Goal: Task Accomplishment & Management: Use online tool/utility

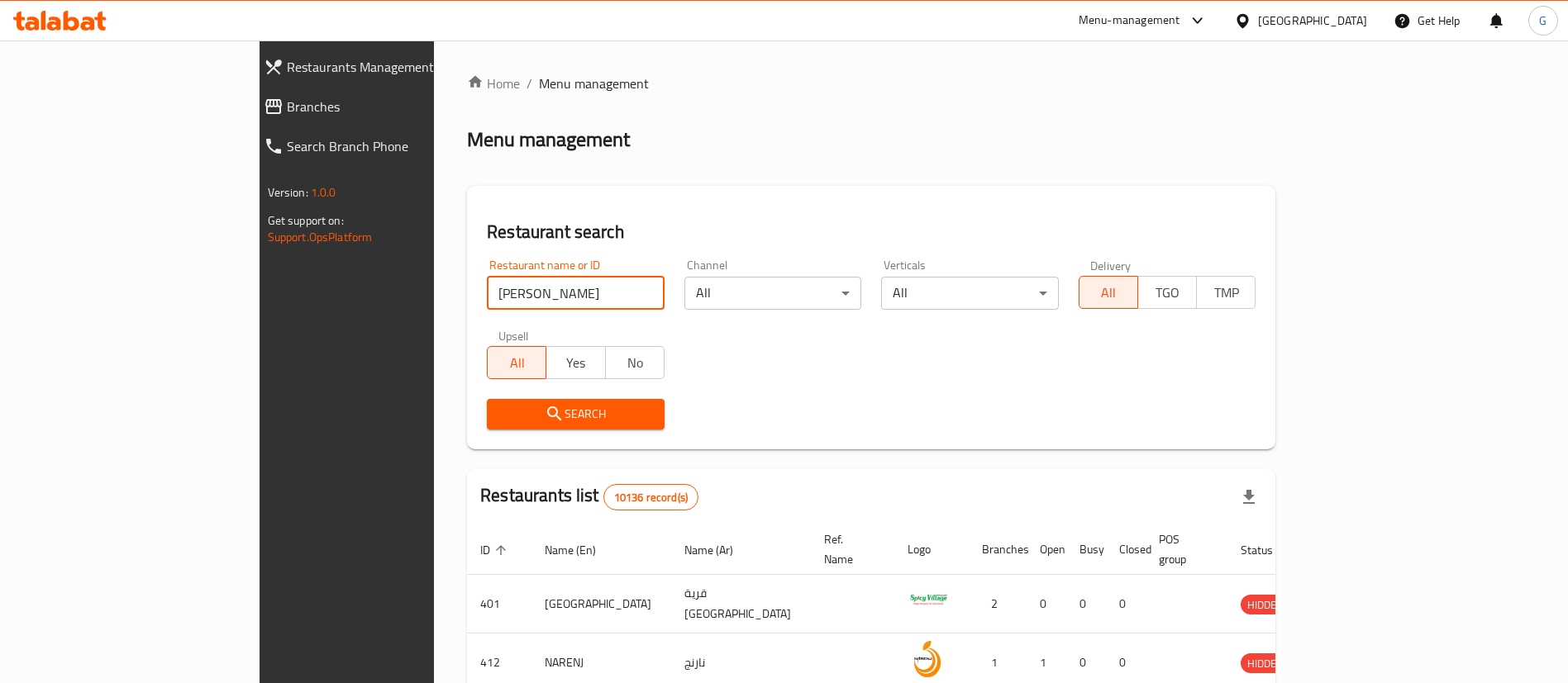
type input "shah naga"
click button "Search" at bounding box center [576, 414] width 178 height 30
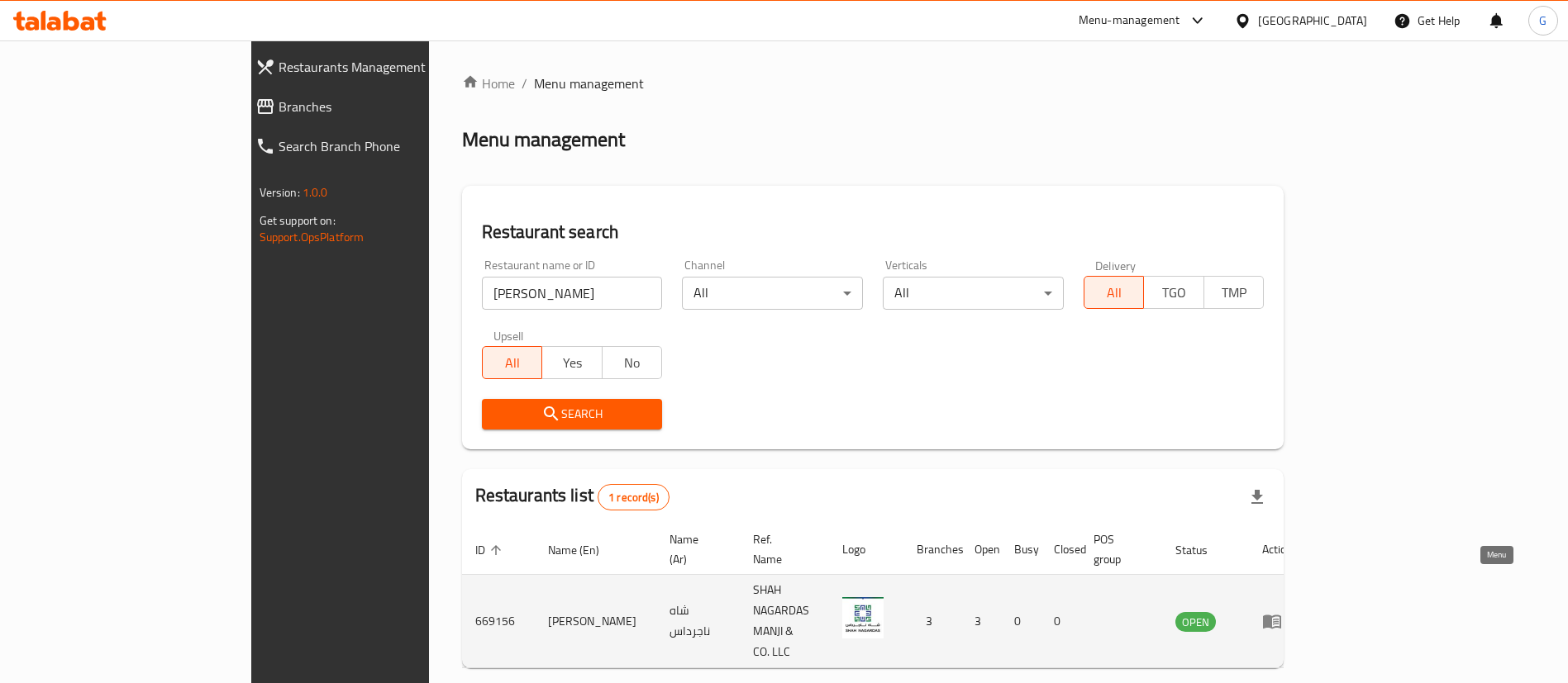
click at [1281, 616] on icon "enhanced table" at bounding box center [1272, 623] width 18 height 14
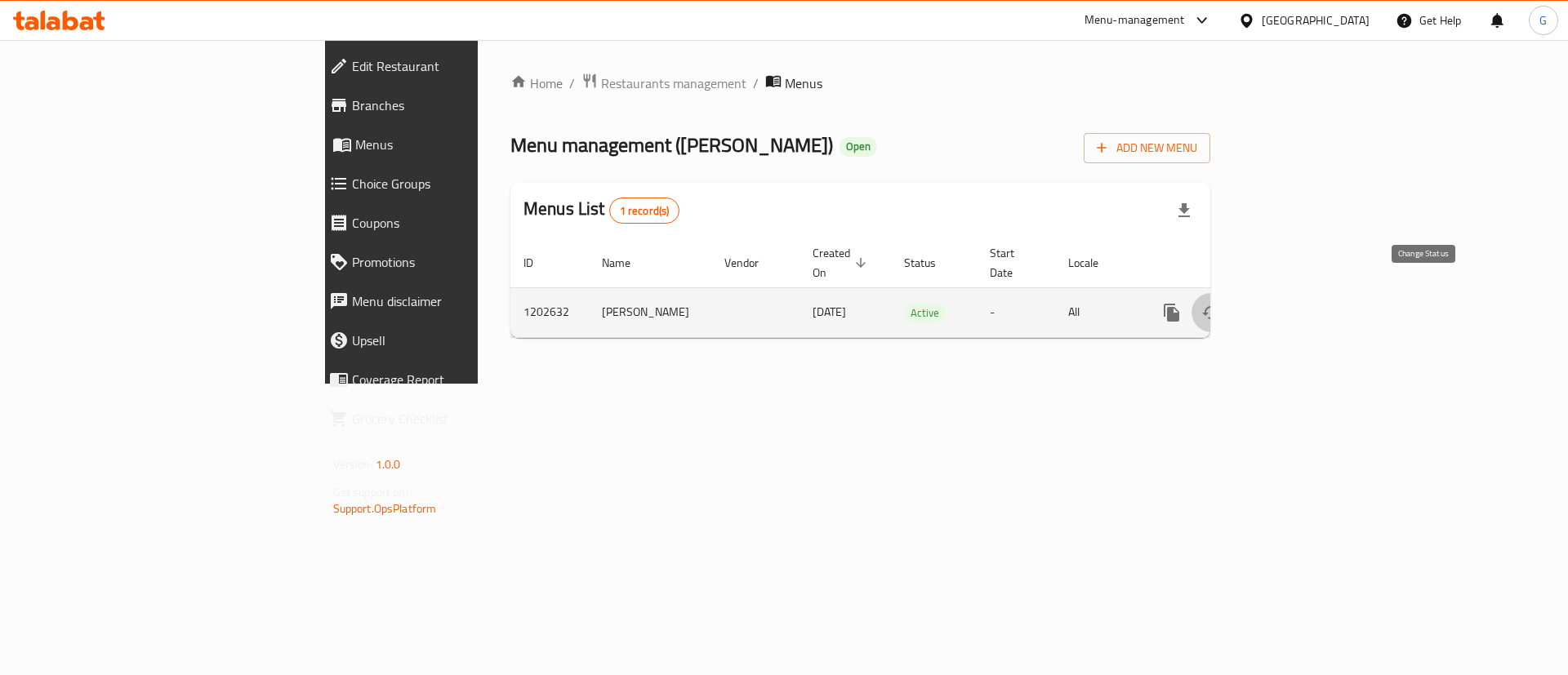
click at [1220, 306] on icon "enhanced table" at bounding box center [1211, 312] width 18 height 13
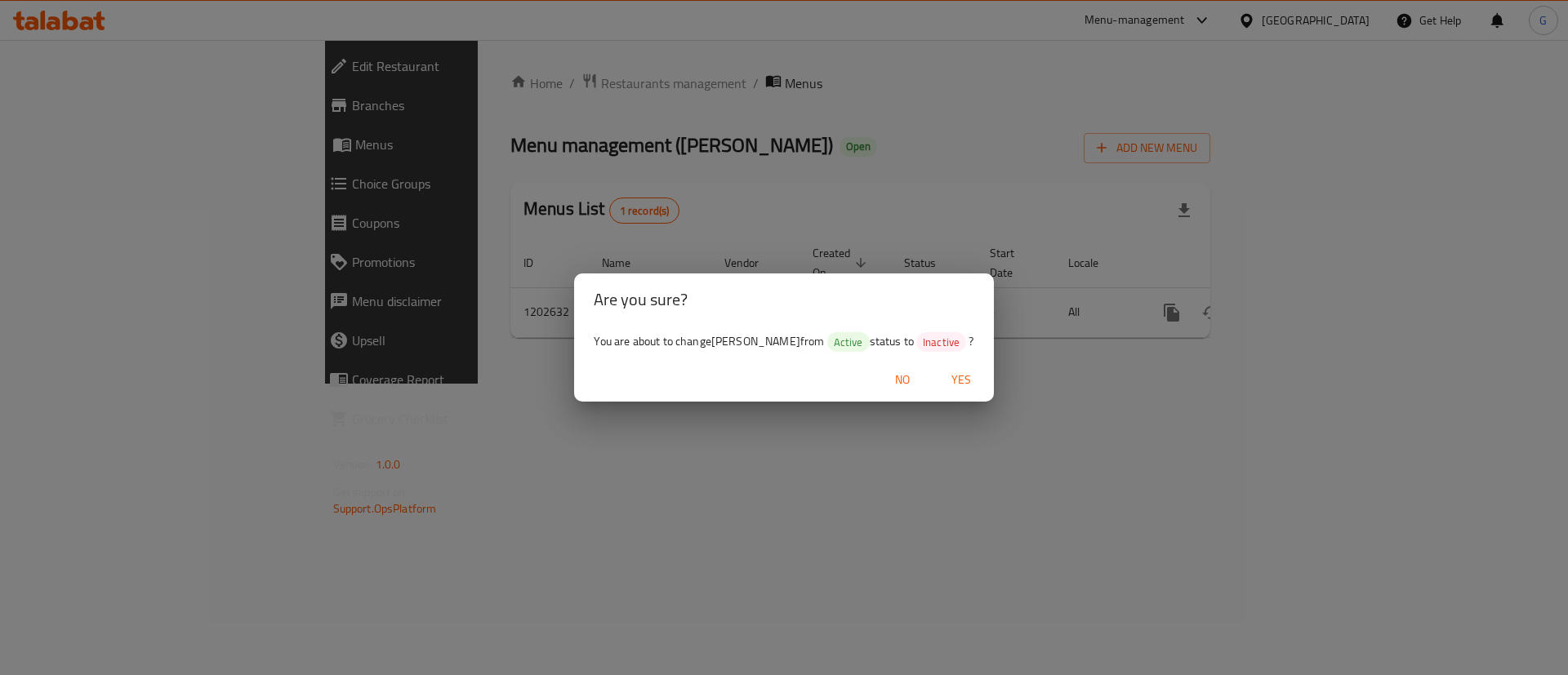
click at [961, 381] on span "Yes" at bounding box center [961, 380] width 39 height 20
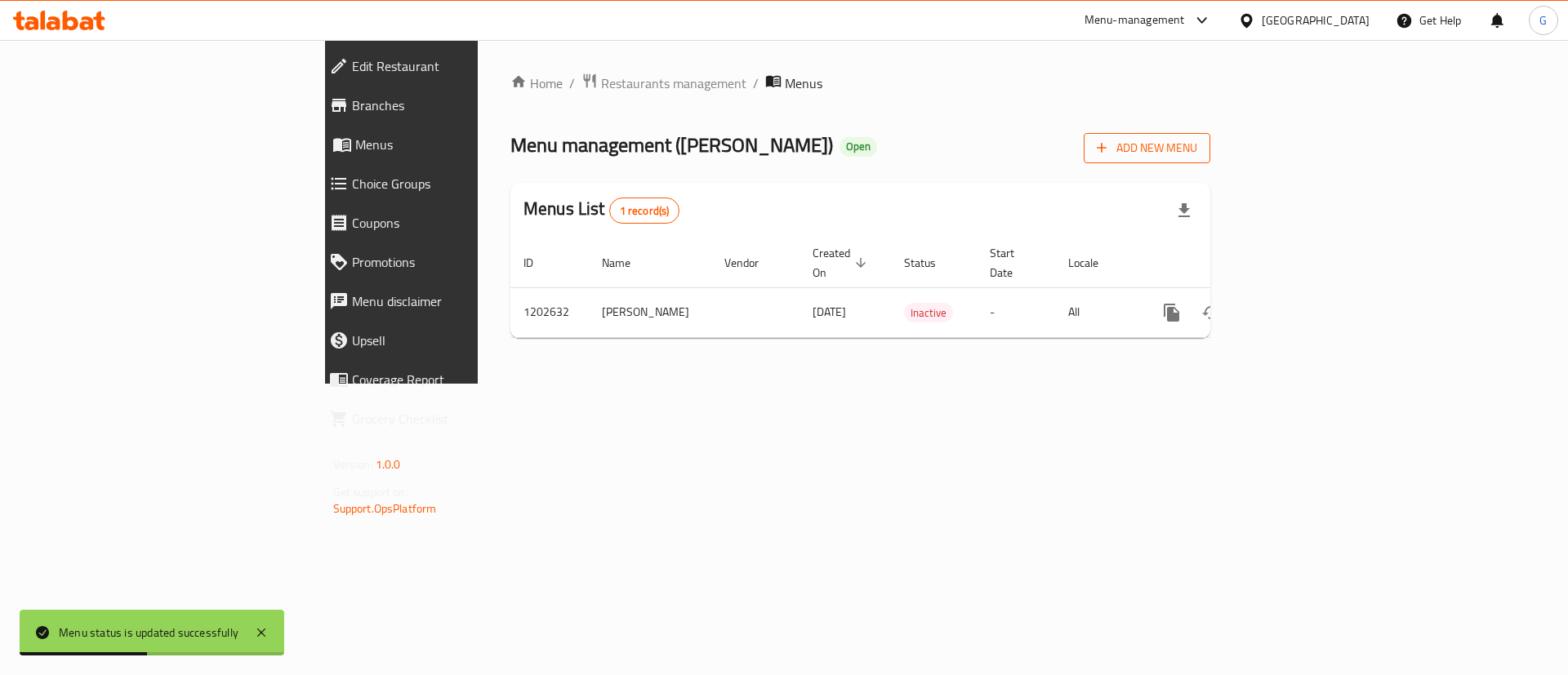
click at [1197, 147] on span "Add New Menu" at bounding box center [1147, 148] width 101 height 20
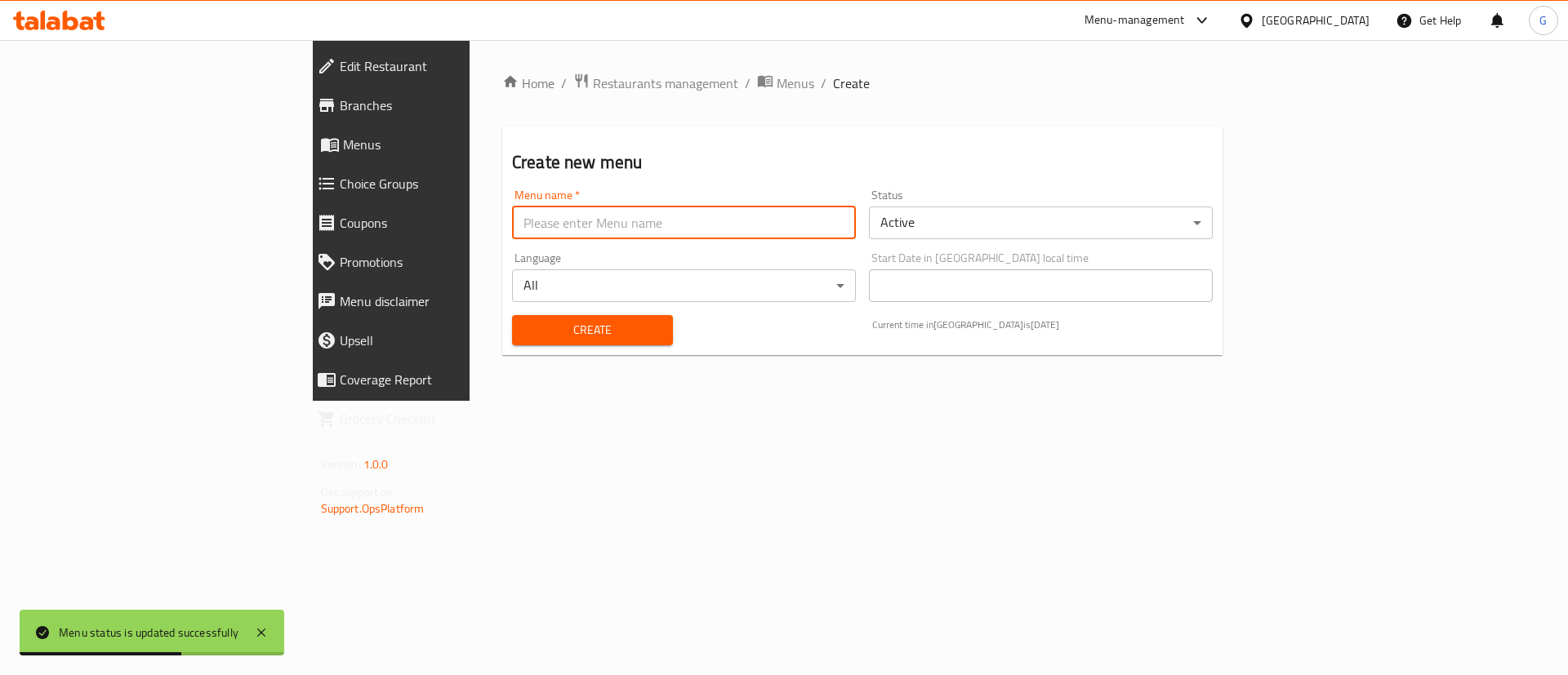
click at [754, 216] on input "text" at bounding box center [684, 222] width 344 height 32
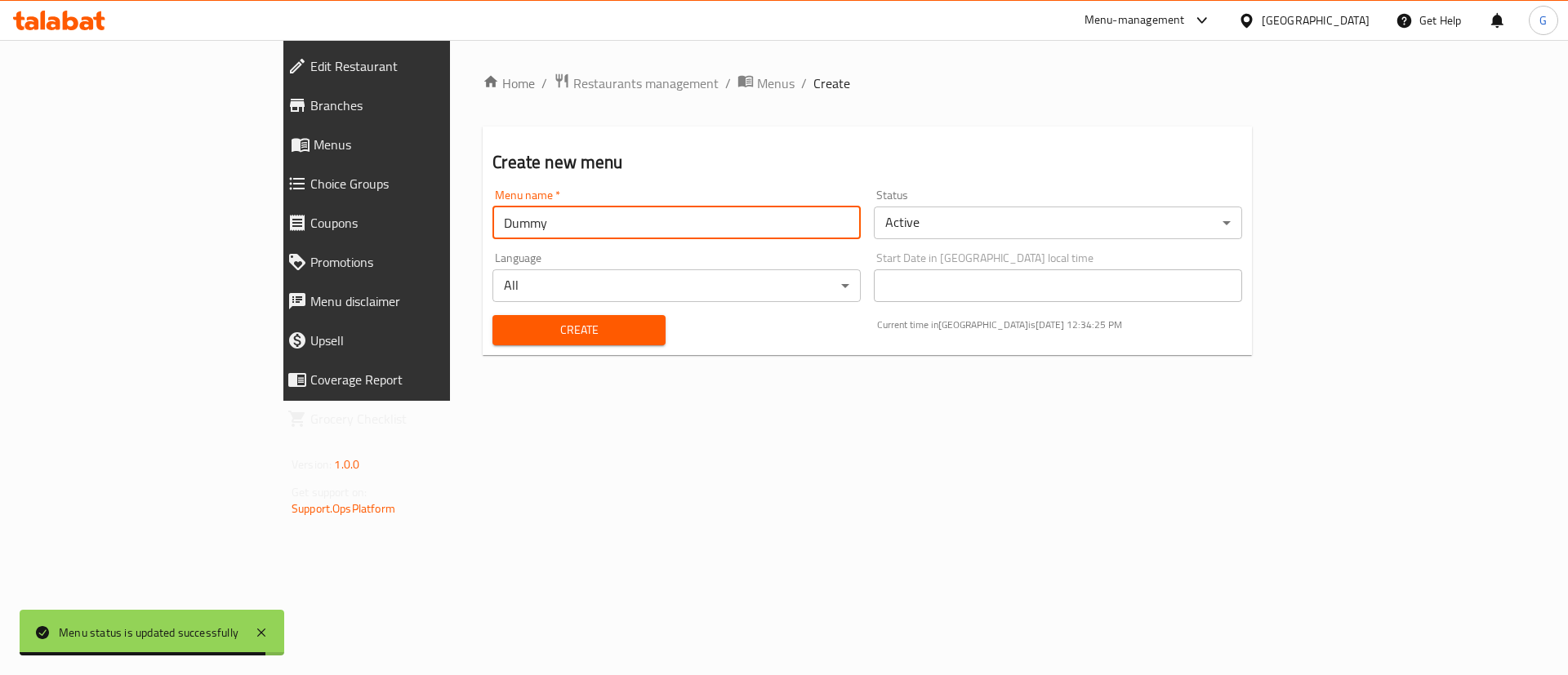
type input "Dummy"
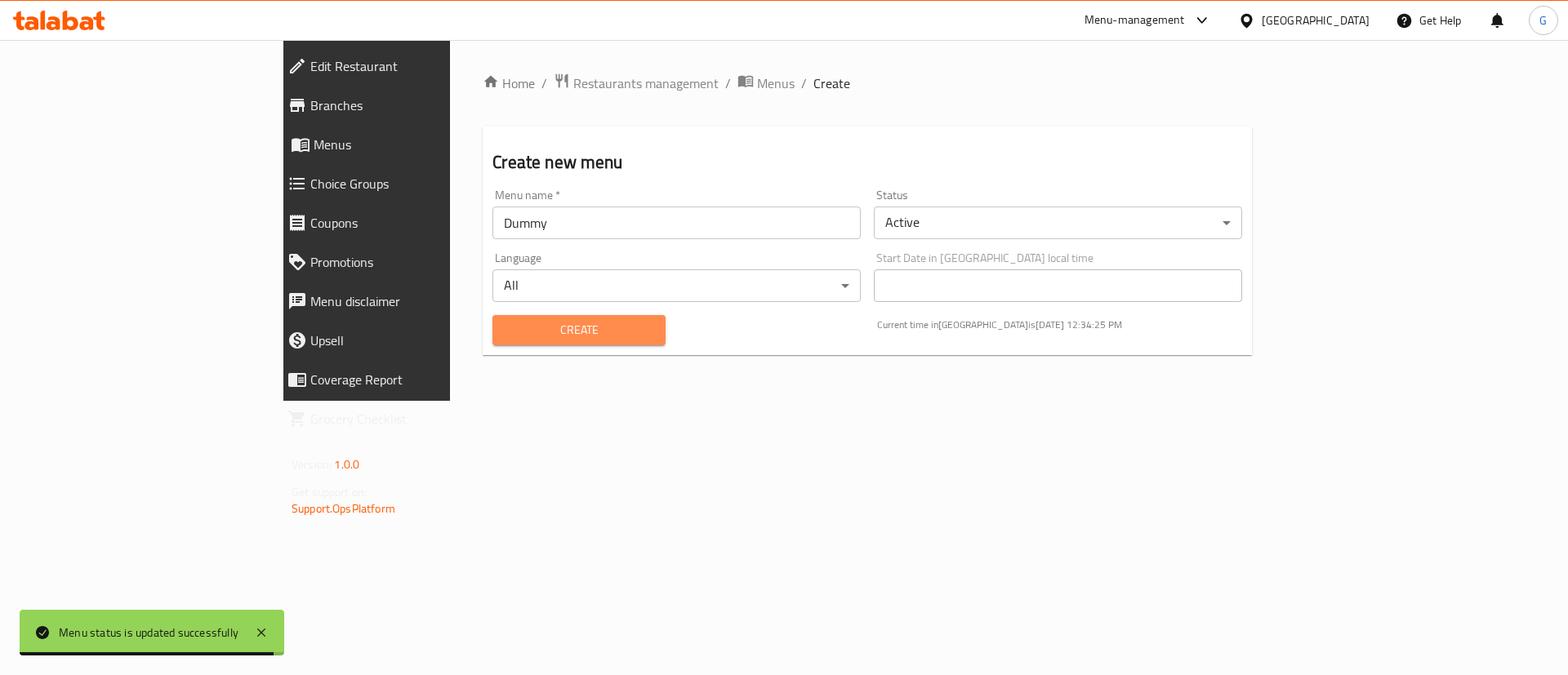
click at [506, 332] on span "Create" at bounding box center [578, 330] width 146 height 20
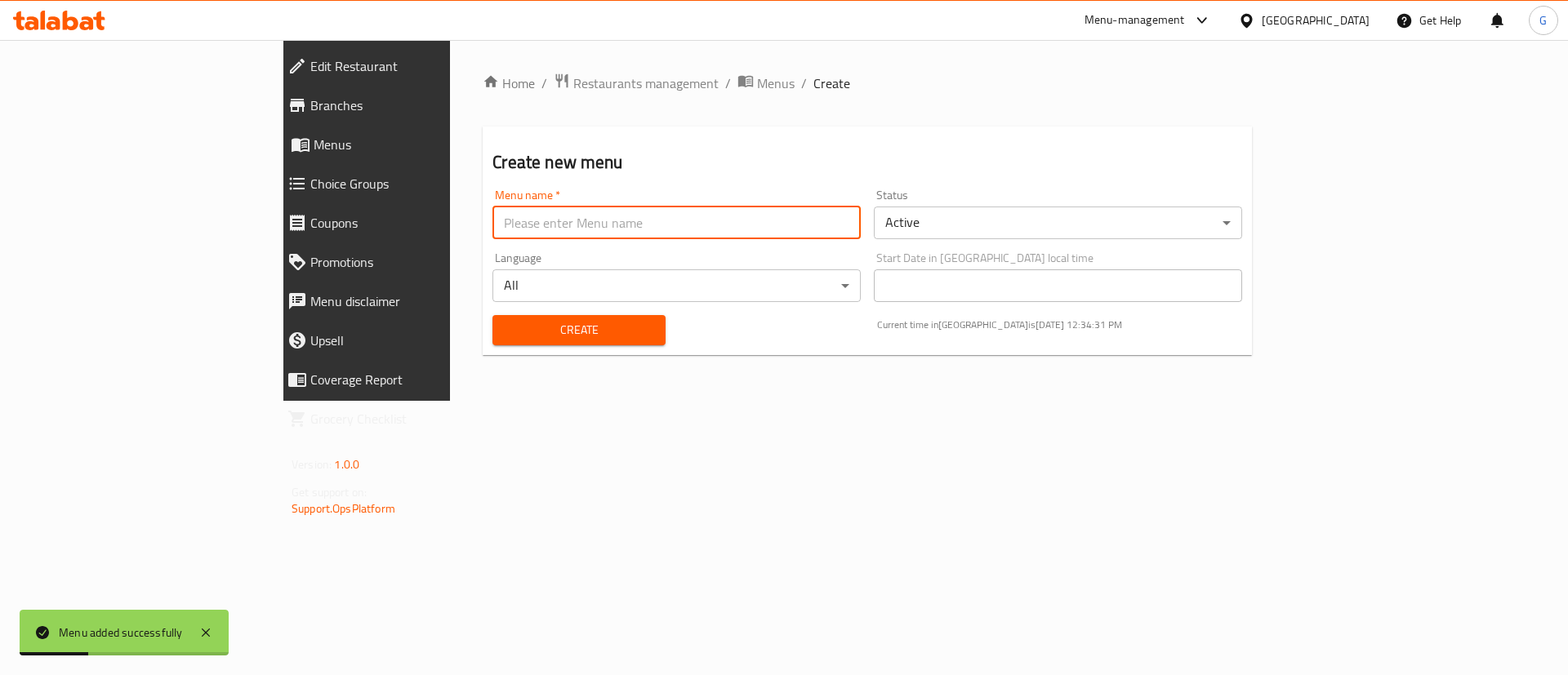
click at [493, 228] on input "text" at bounding box center [677, 222] width 368 height 32
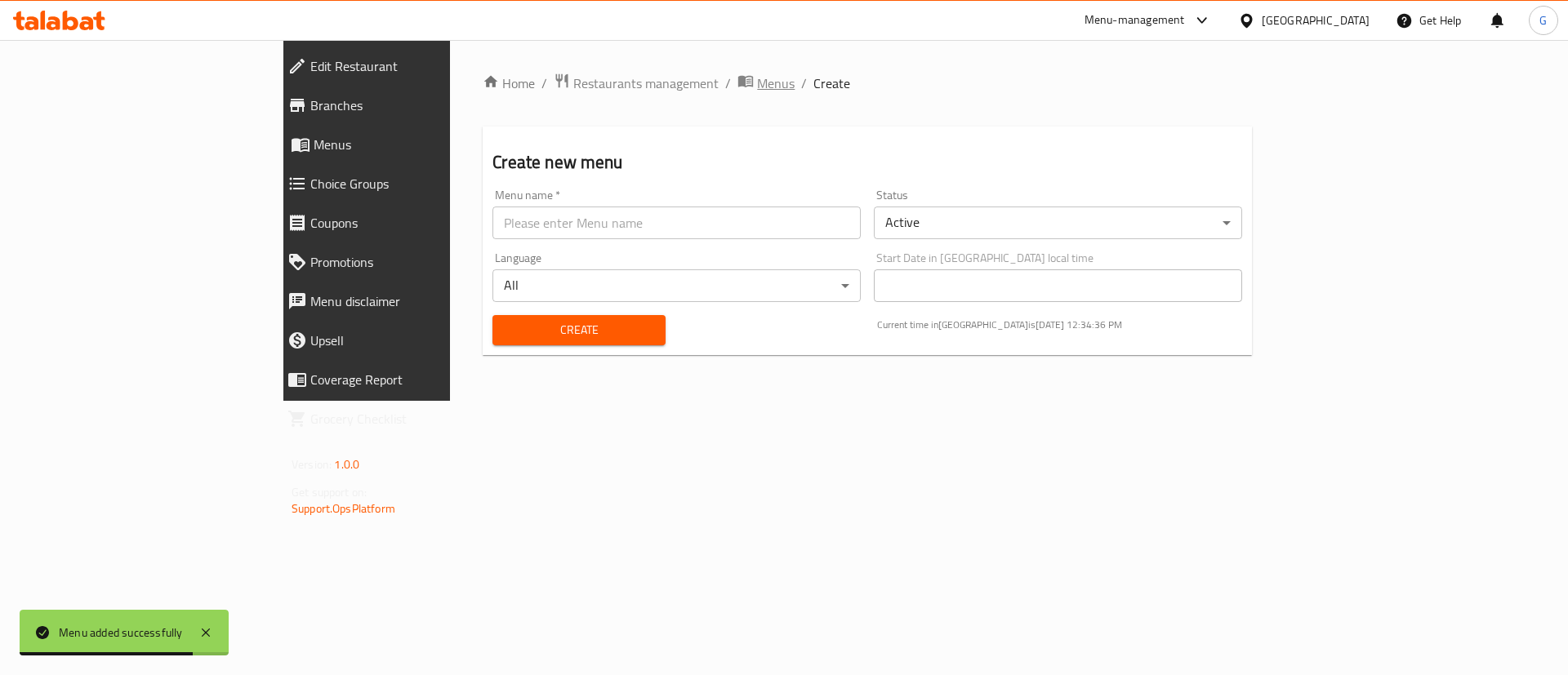
click at [757, 89] on span "Menus" at bounding box center [776, 83] width 38 height 20
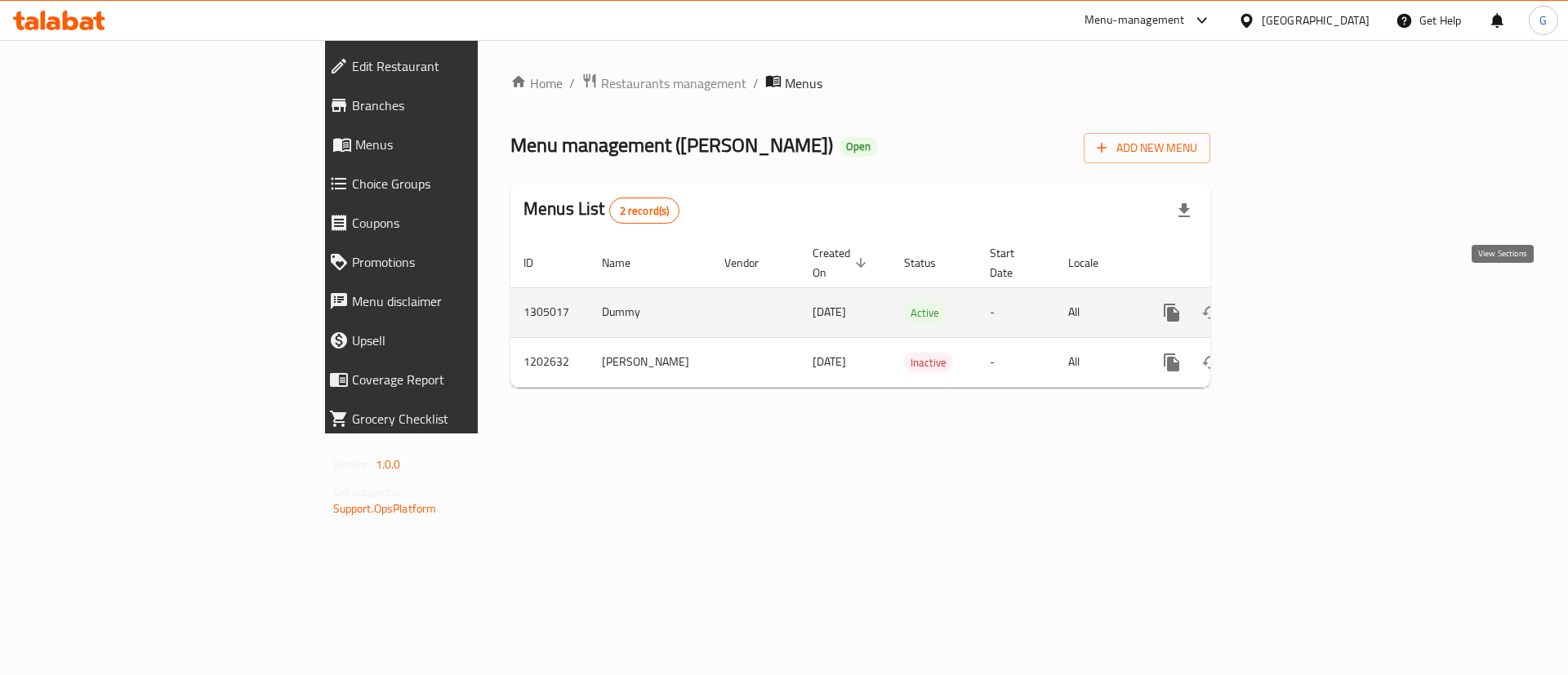
click at [1299, 303] on icon "enhanced table" at bounding box center [1289, 312] width 20 height 20
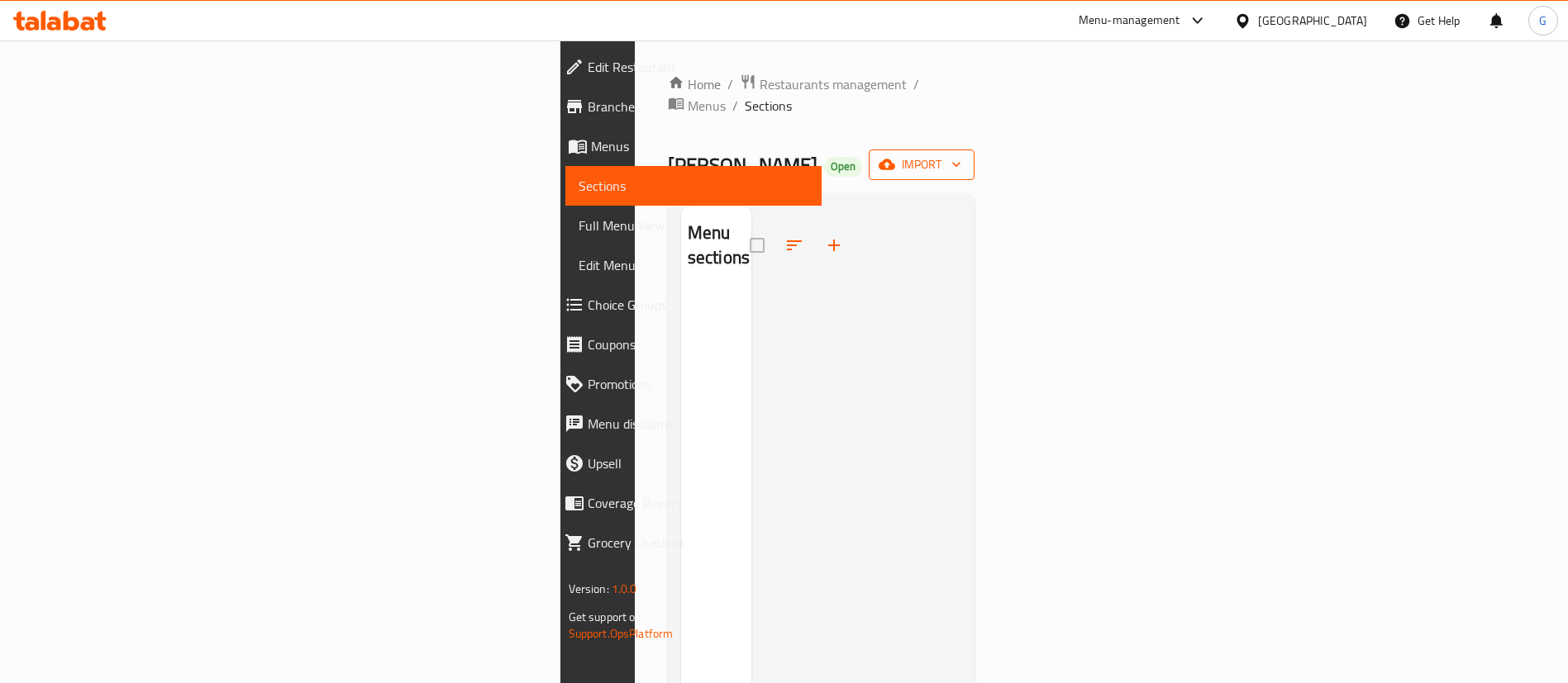
click at [961, 154] on span "import" at bounding box center [922, 165] width 79 height 21
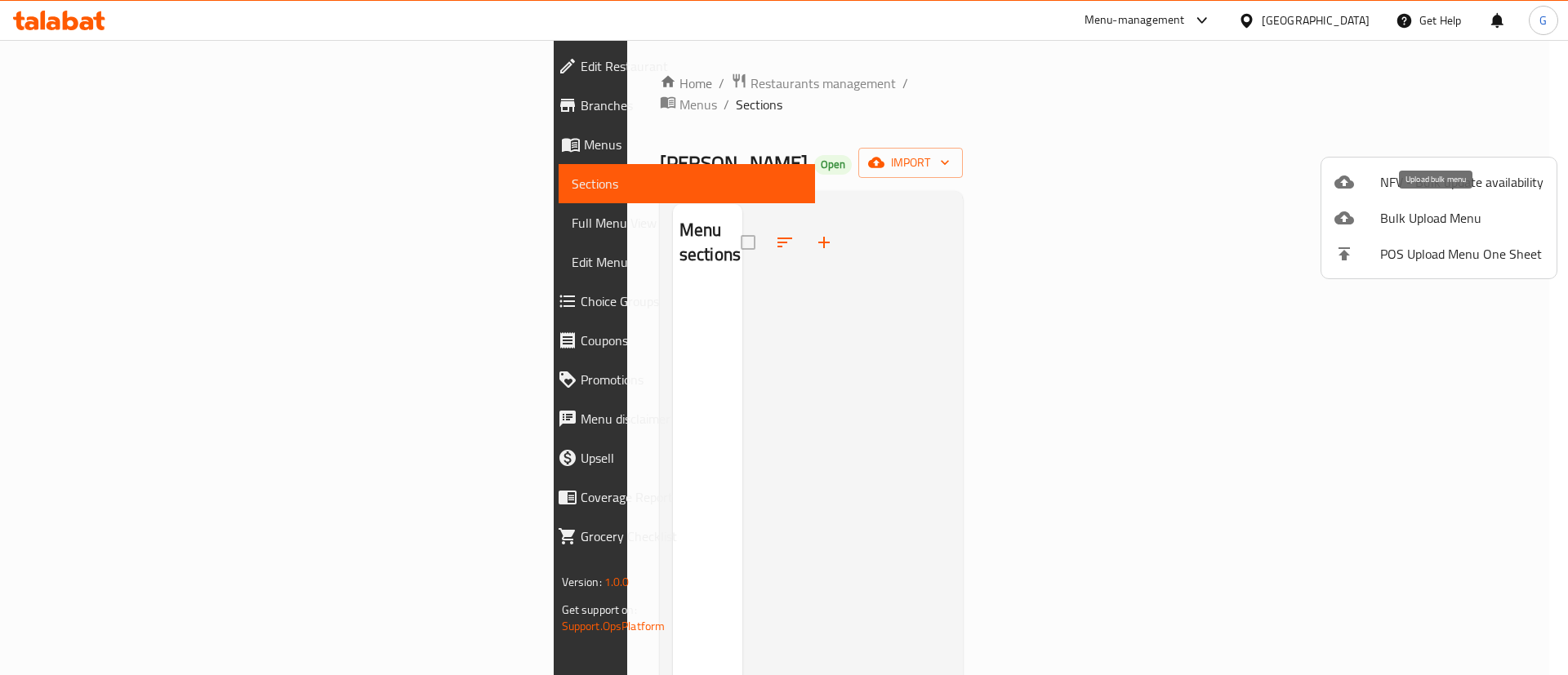
click at [1403, 225] on span "Bulk Upload Menu" at bounding box center [1462, 217] width 164 height 20
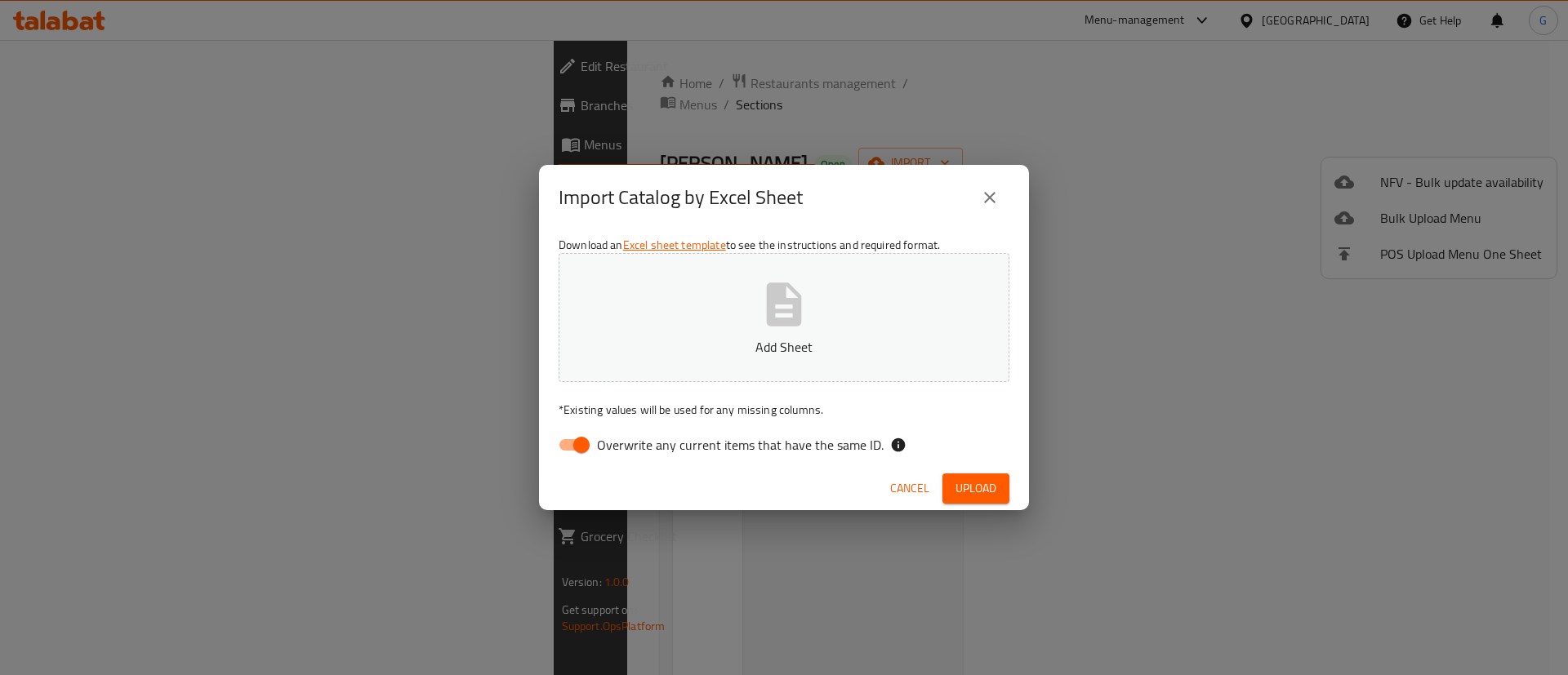
click at [781, 338] on p "Add Sheet" at bounding box center [784, 347] width 400 height 20
click at [984, 488] on span "Upload" at bounding box center [976, 488] width 41 height 20
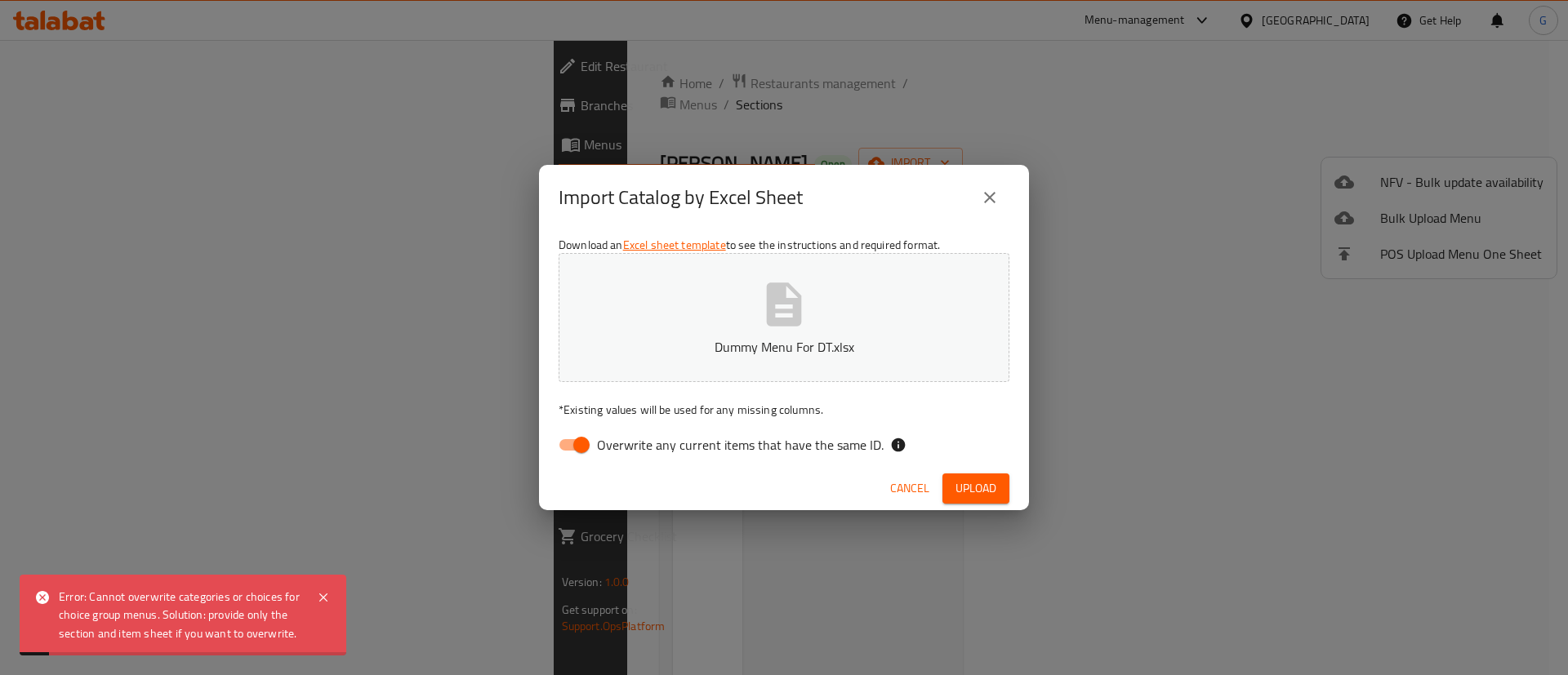
click at [573, 445] on input "Overwrite any current items that have the same ID." at bounding box center [581, 445] width 93 height 31
checkbox input "false"
click at [994, 485] on span "Upload" at bounding box center [976, 488] width 41 height 20
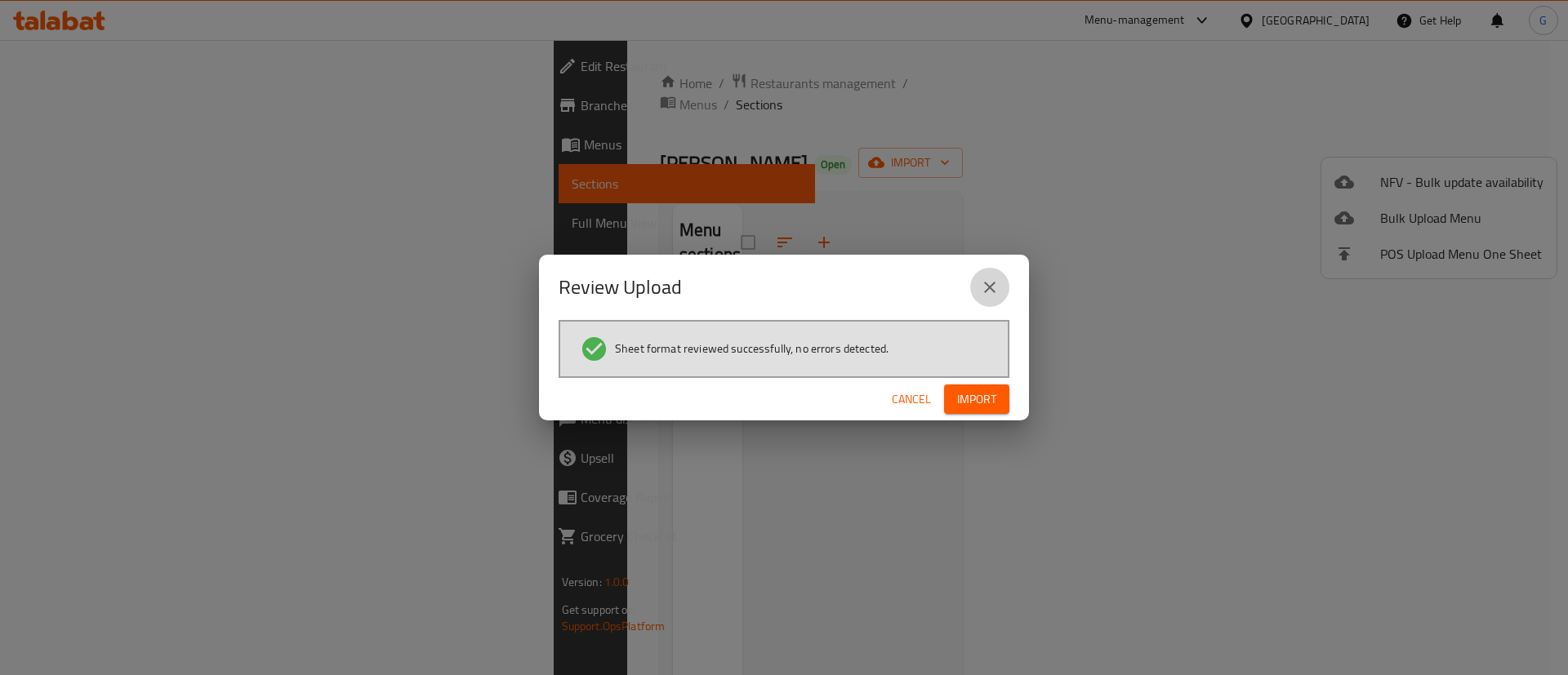
click at [987, 288] on icon "close" at bounding box center [989, 286] width 11 height 11
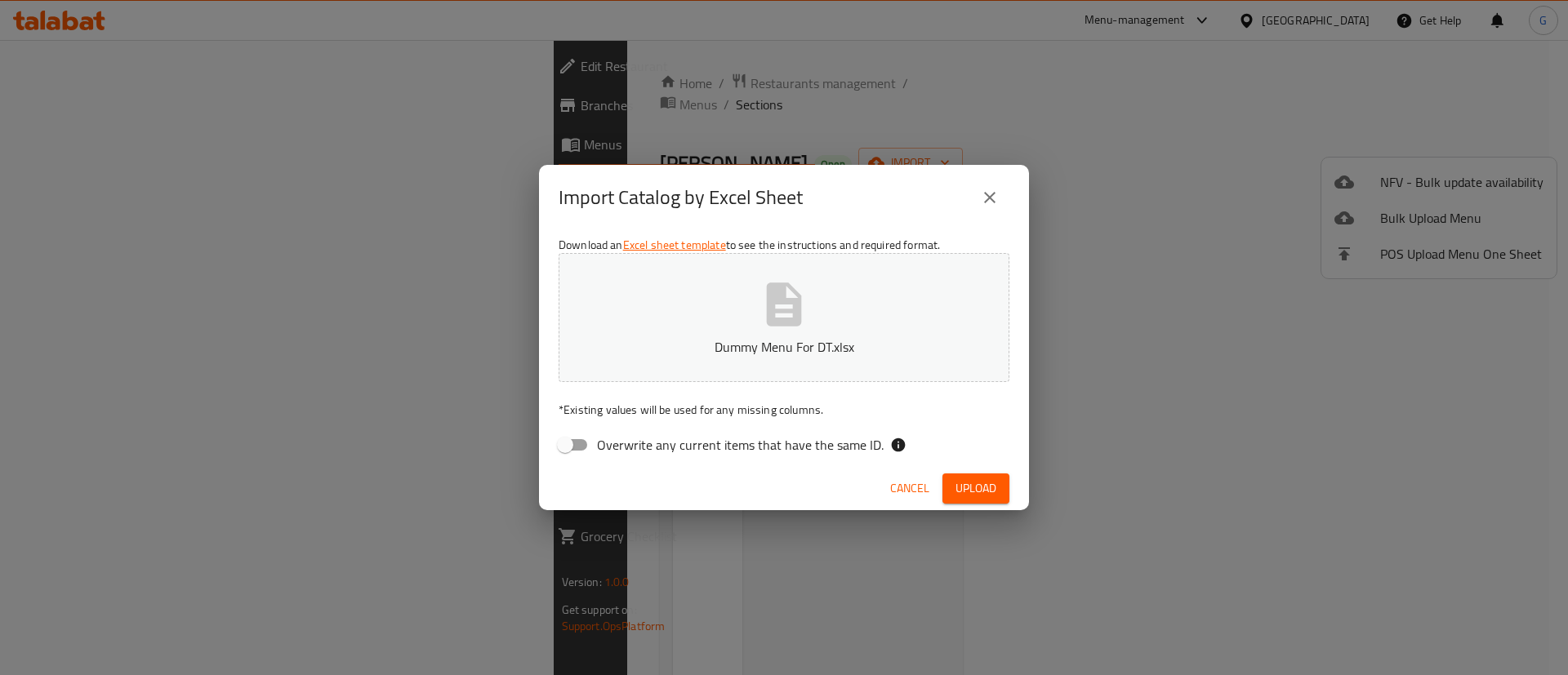
click at [993, 193] on icon "close" at bounding box center [989, 197] width 20 height 20
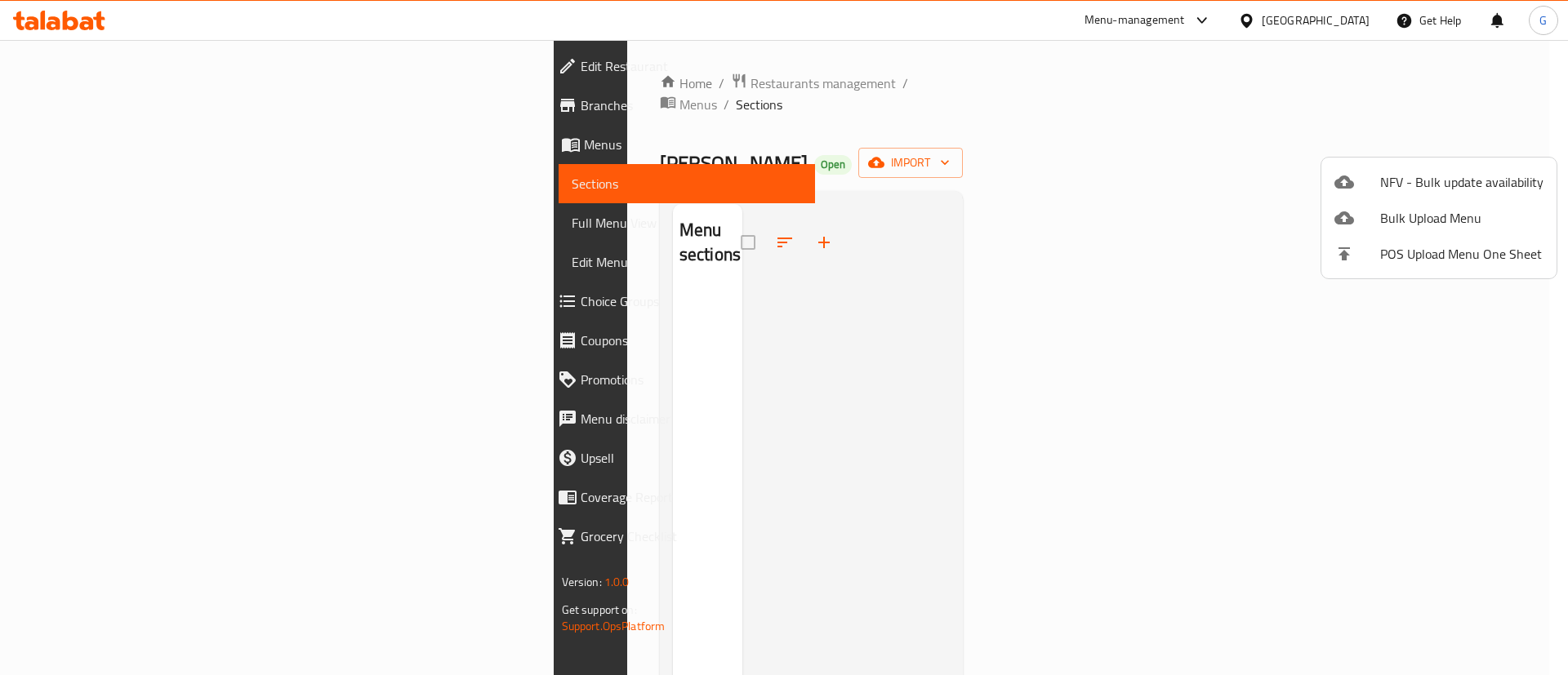
click at [569, 83] on div at bounding box center [784, 338] width 1568 height 675
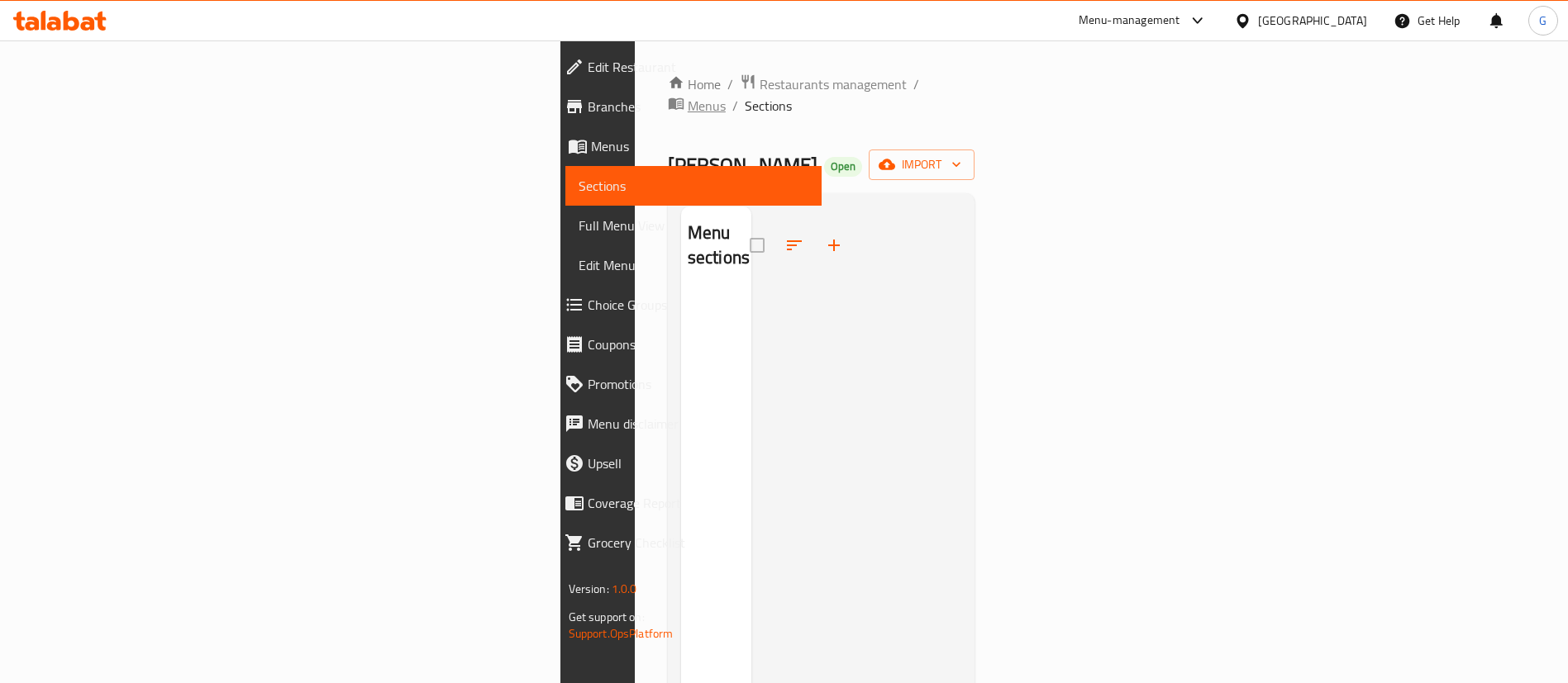
click at [688, 96] on span "Menus" at bounding box center [707, 105] width 38 height 20
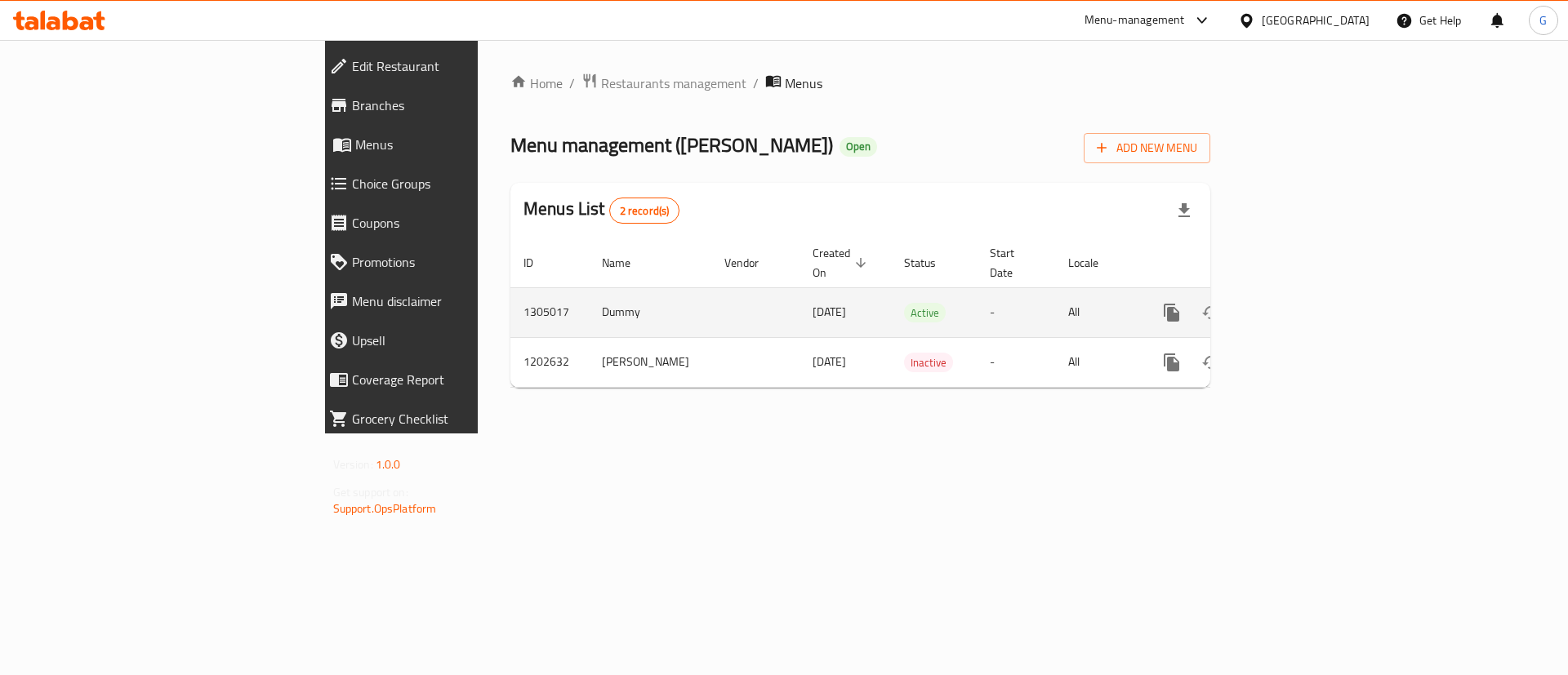
click at [589, 291] on td "Dummy" at bounding box center [651, 312] width 123 height 49
click at [1299, 303] on icon "enhanced table" at bounding box center [1289, 312] width 20 height 20
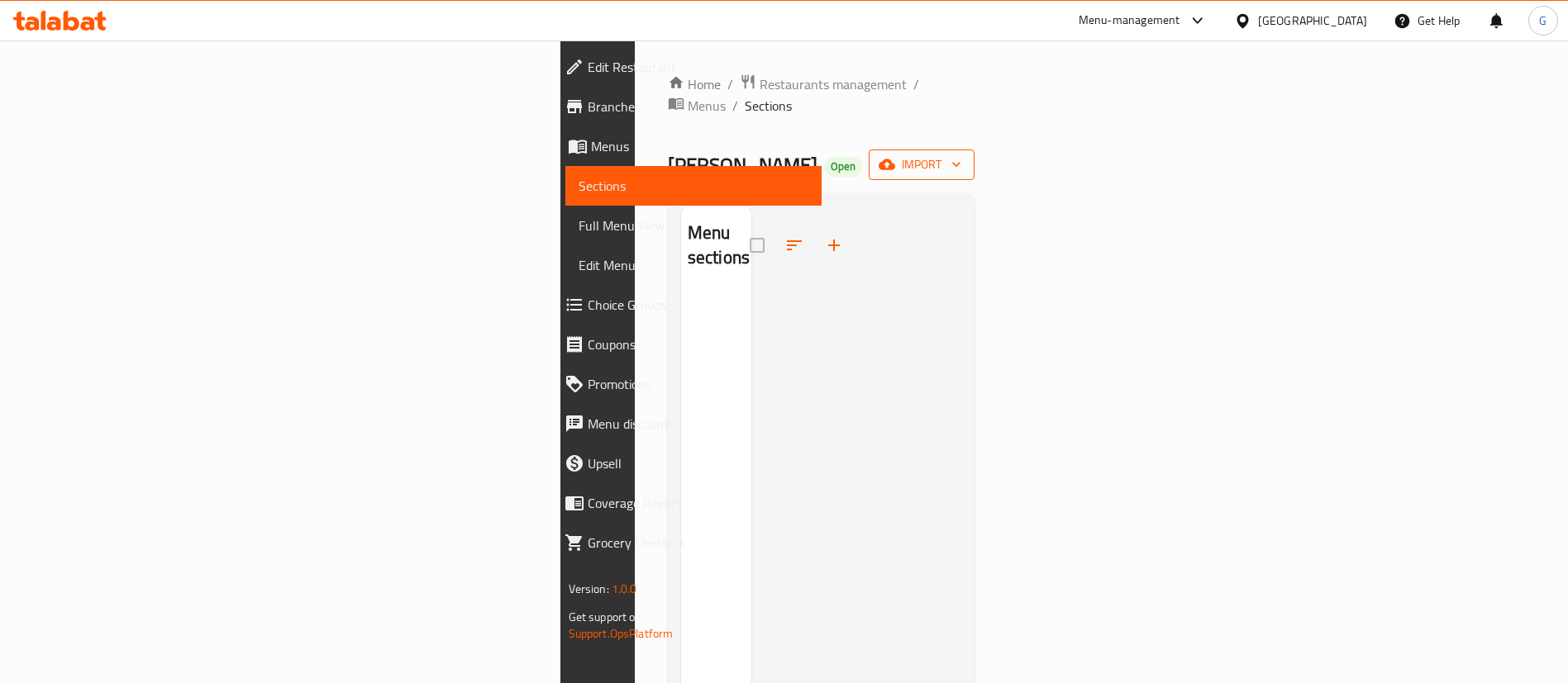
click at [975, 128] on div "Home / Restaurants management / Menus / Sections Shah Nagardas Open import Menu…" at bounding box center [822, 488] width 307 height 830
click at [961, 154] on span "import" at bounding box center [922, 165] width 79 height 21
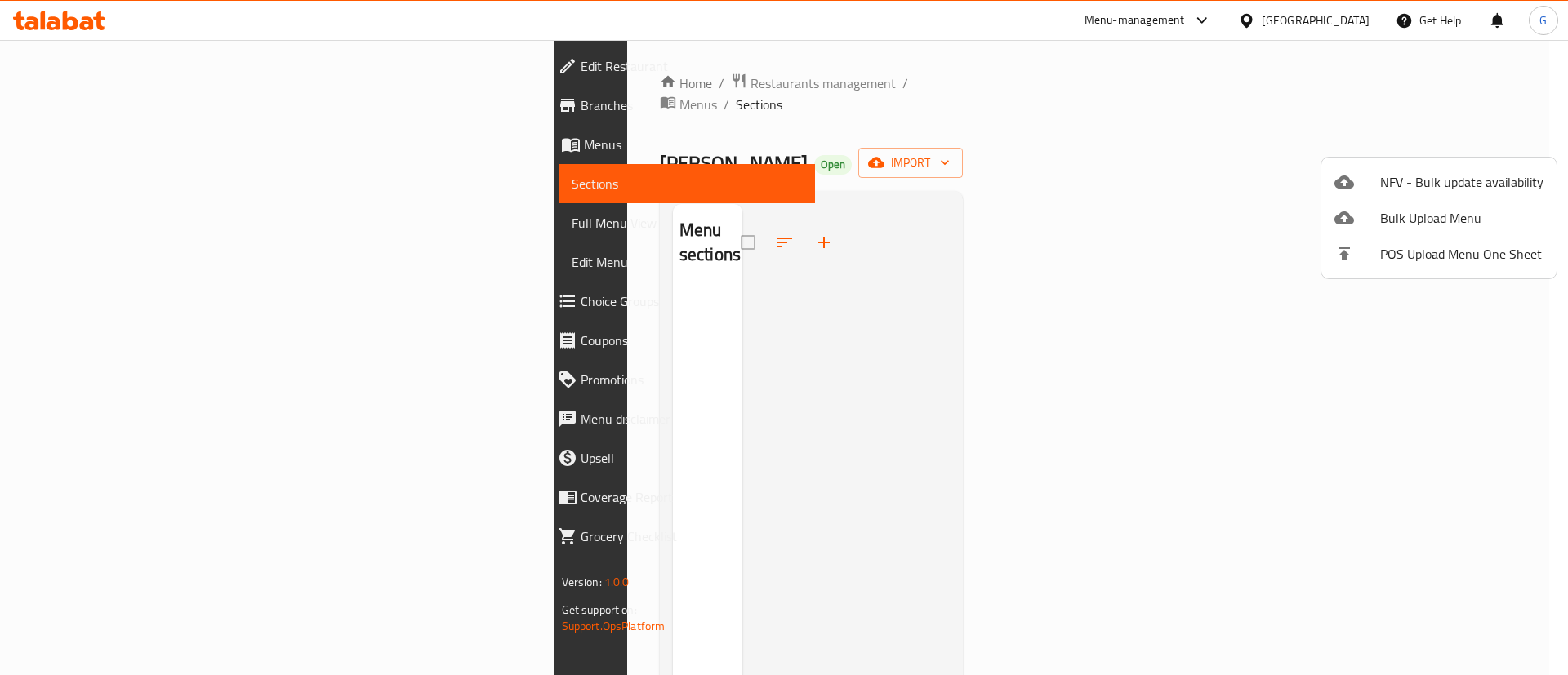
click at [1388, 225] on span "Bulk Upload Menu" at bounding box center [1462, 217] width 164 height 20
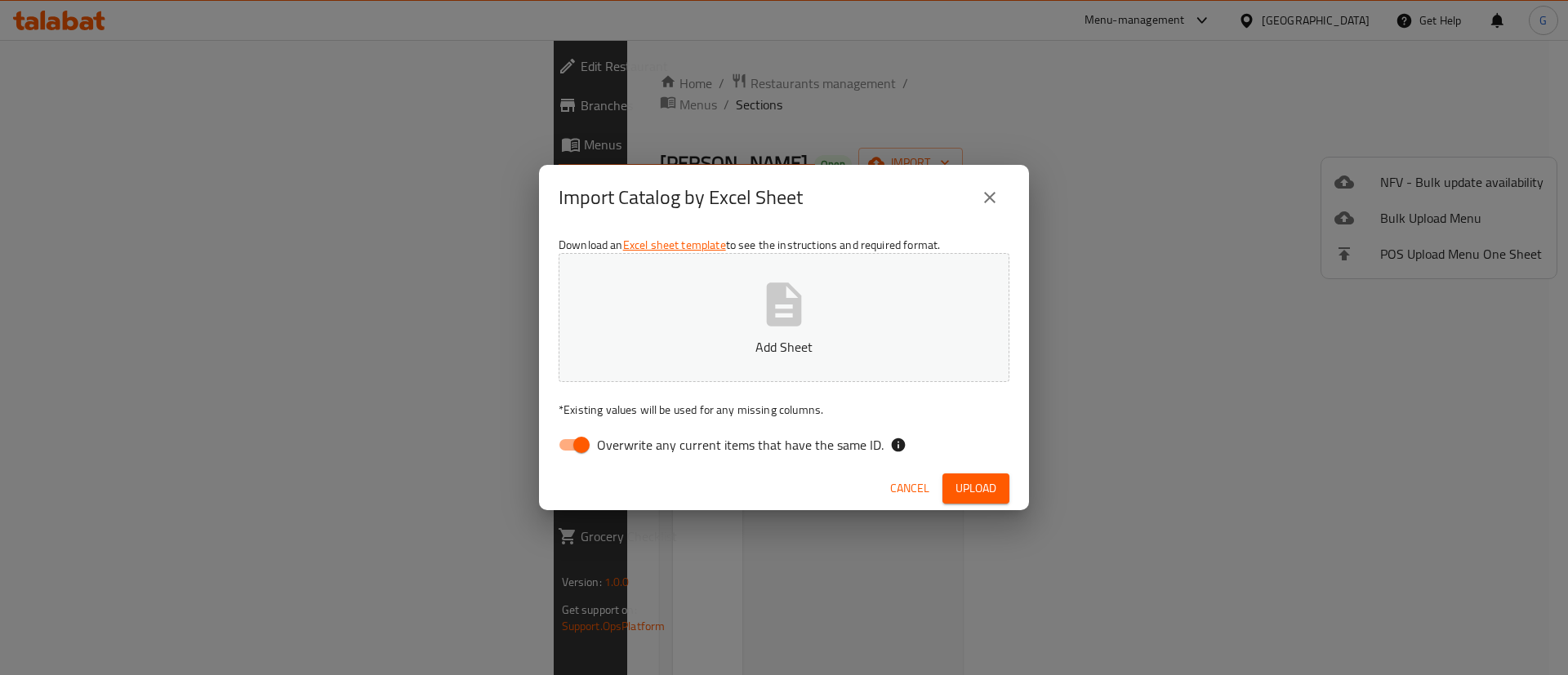
click at [580, 443] on input "Overwrite any current items that have the same ID." at bounding box center [581, 445] width 93 height 31
checkbox input "false"
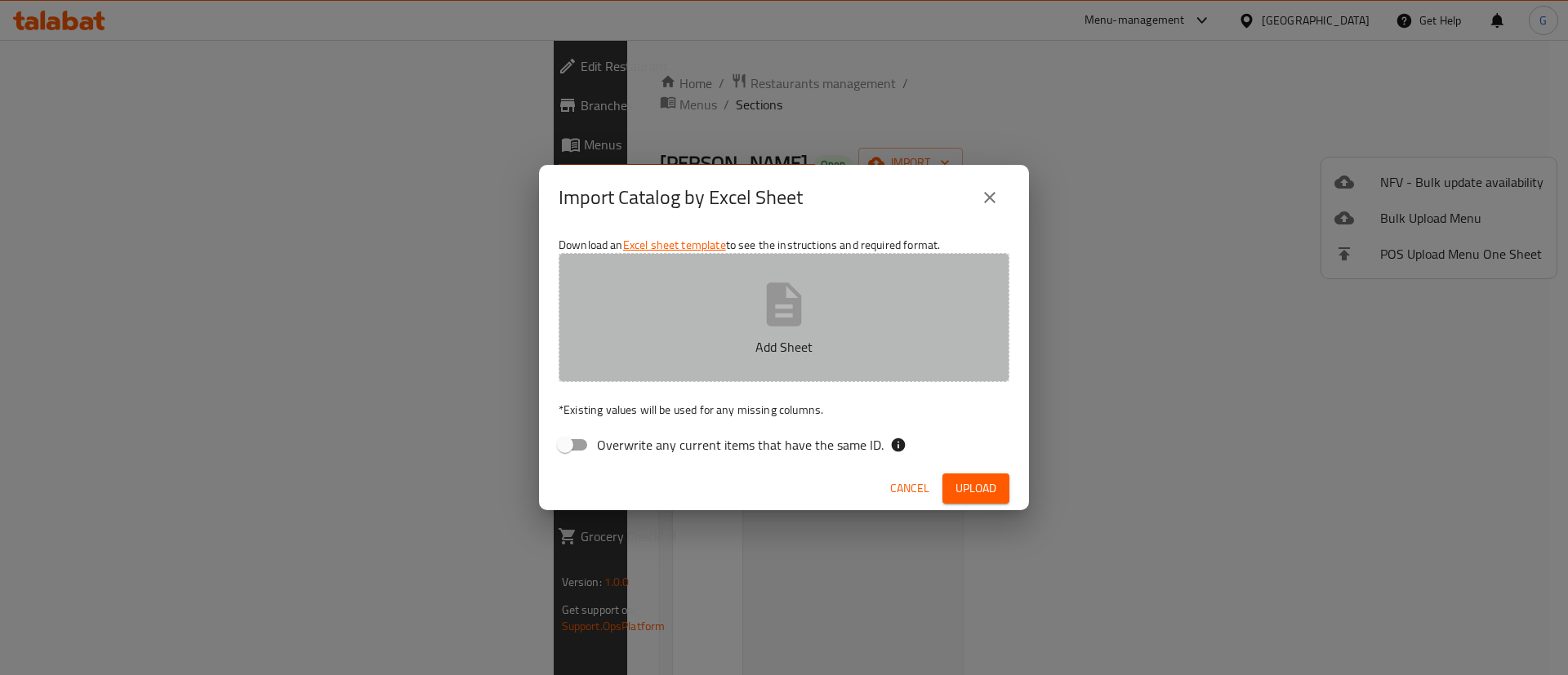
click at [788, 311] on icon "button" at bounding box center [784, 303] width 35 height 43
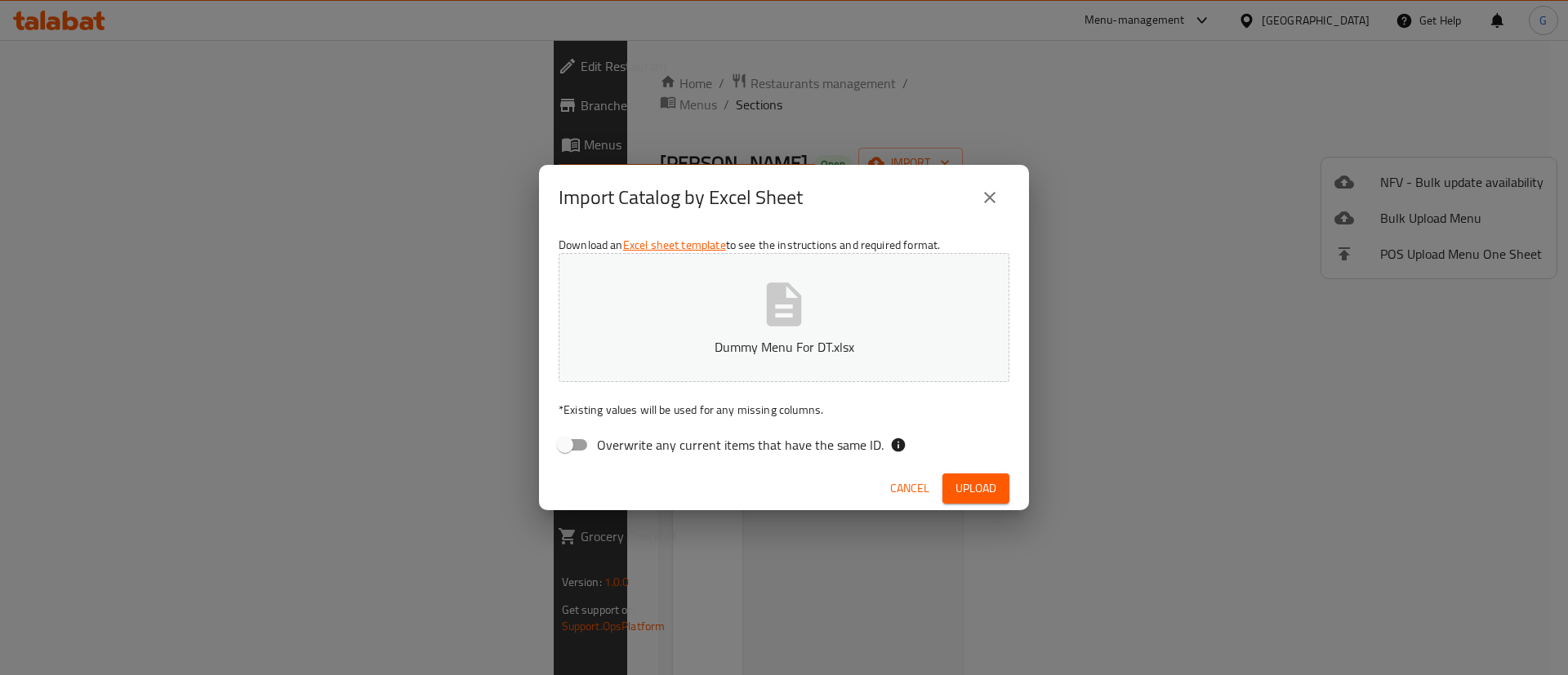
click at [988, 493] on span "Upload" at bounding box center [976, 488] width 41 height 20
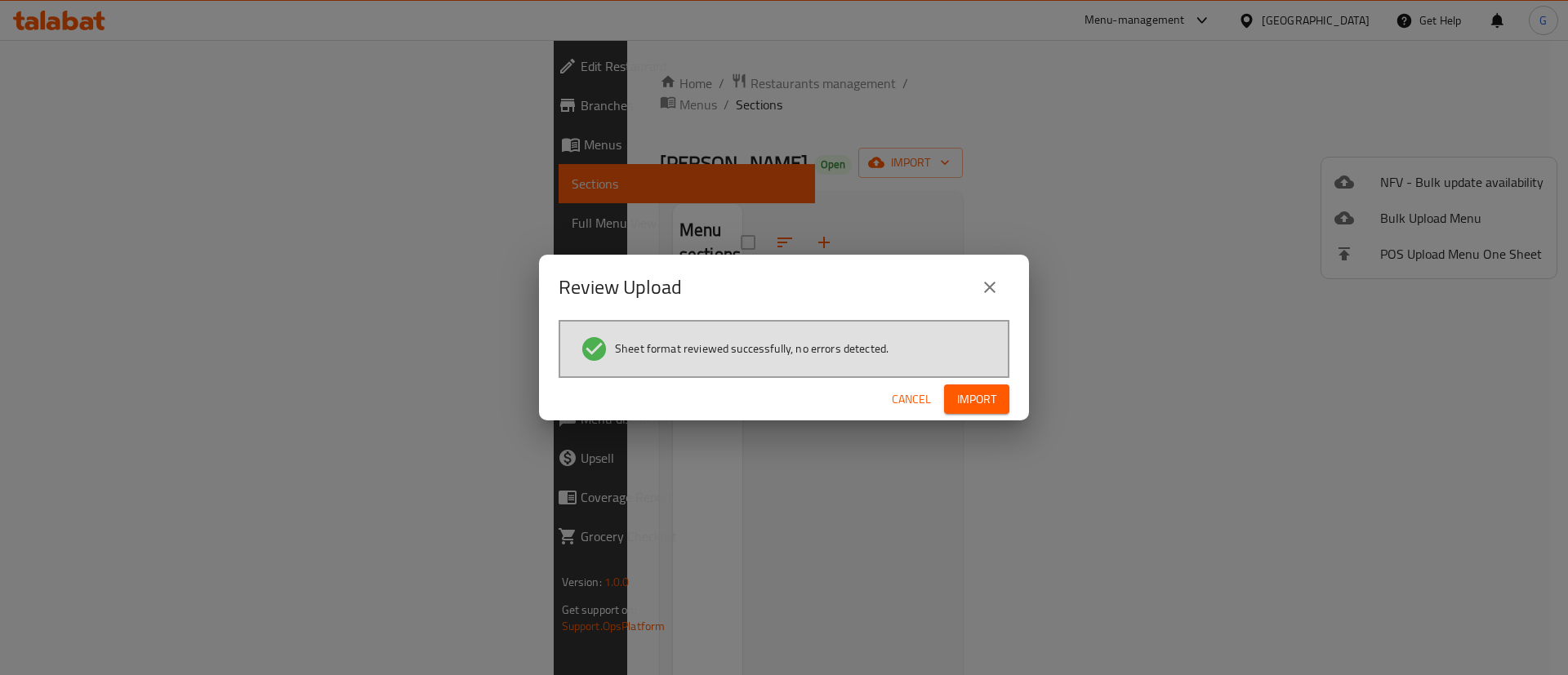
click at [972, 399] on span "Import" at bounding box center [977, 400] width 39 height 20
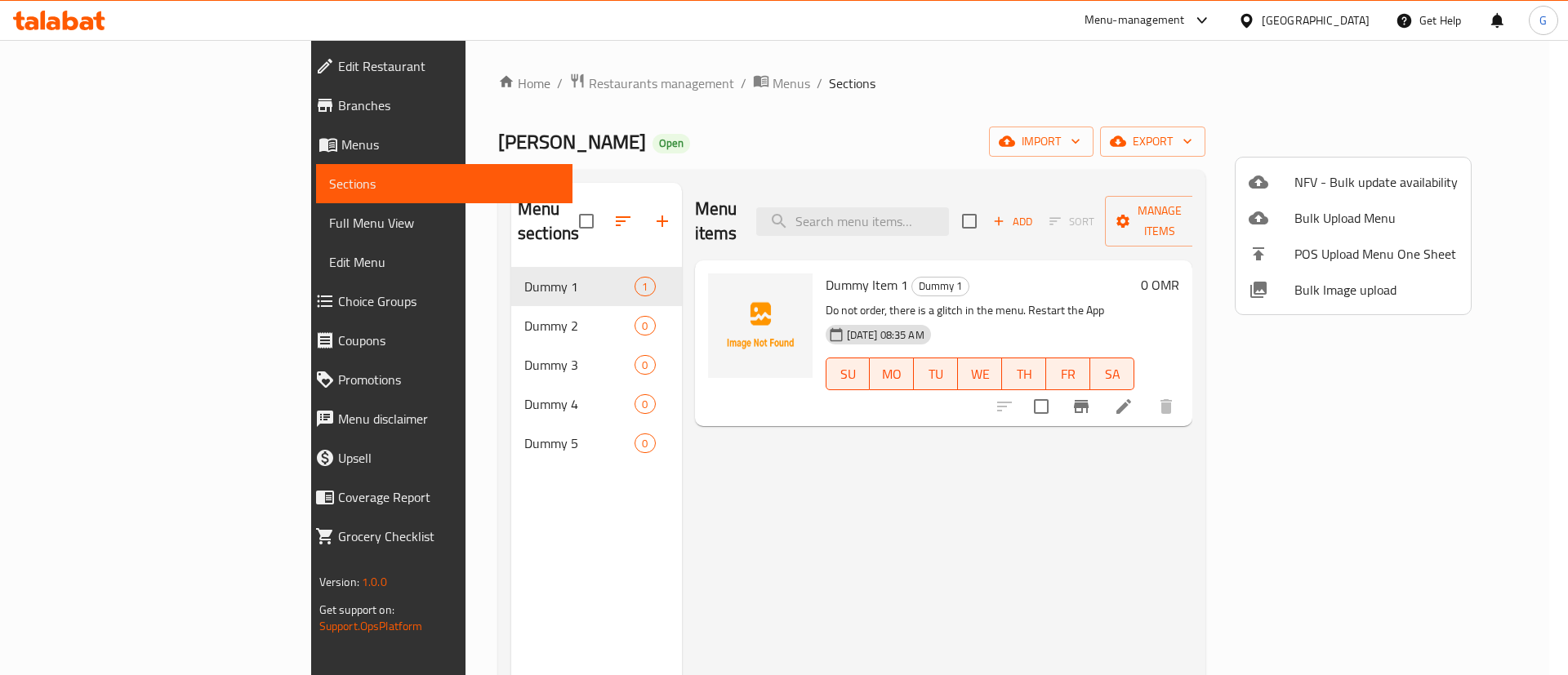
click at [581, 84] on div at bounding box center [784, 338] width 1568 height 675
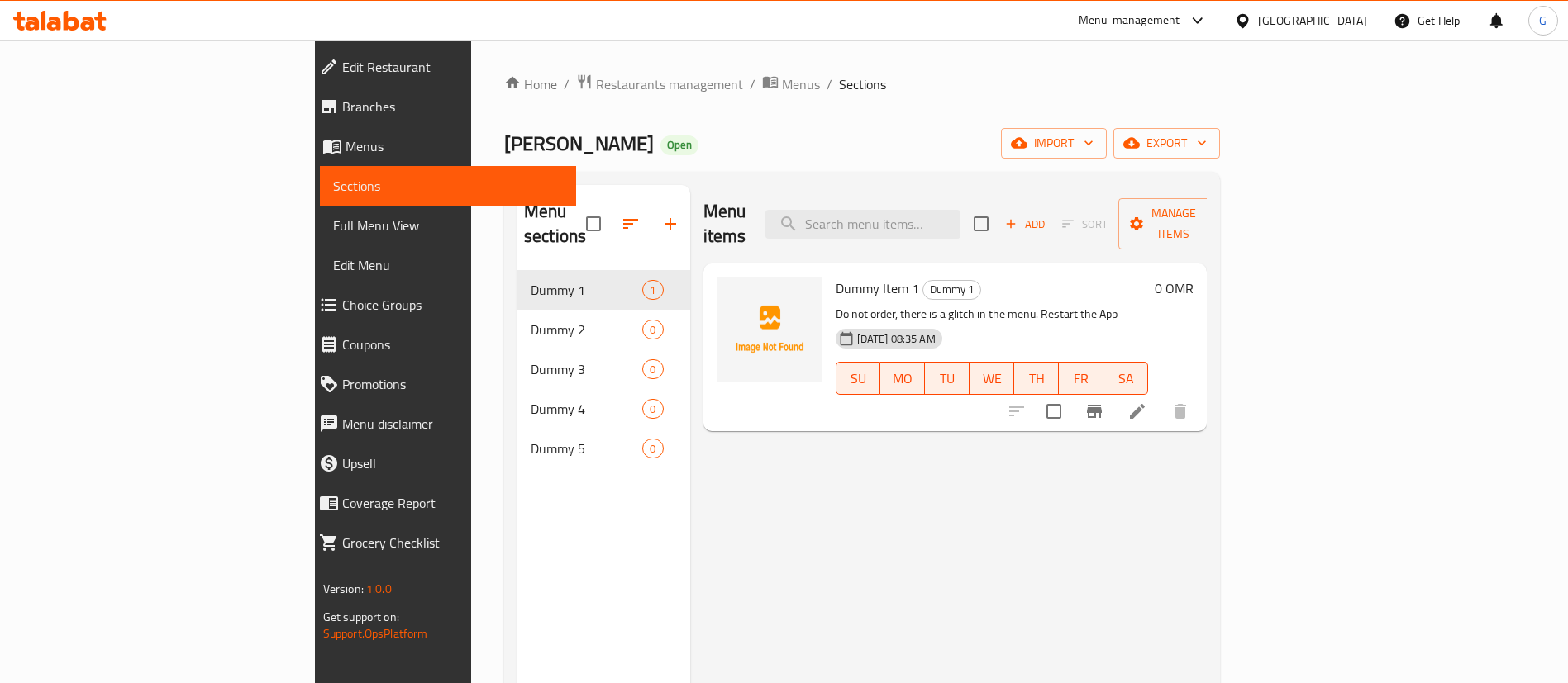
click at [345, 154] on span "Menus" at bounding box center [454, 146] width 218 height 20
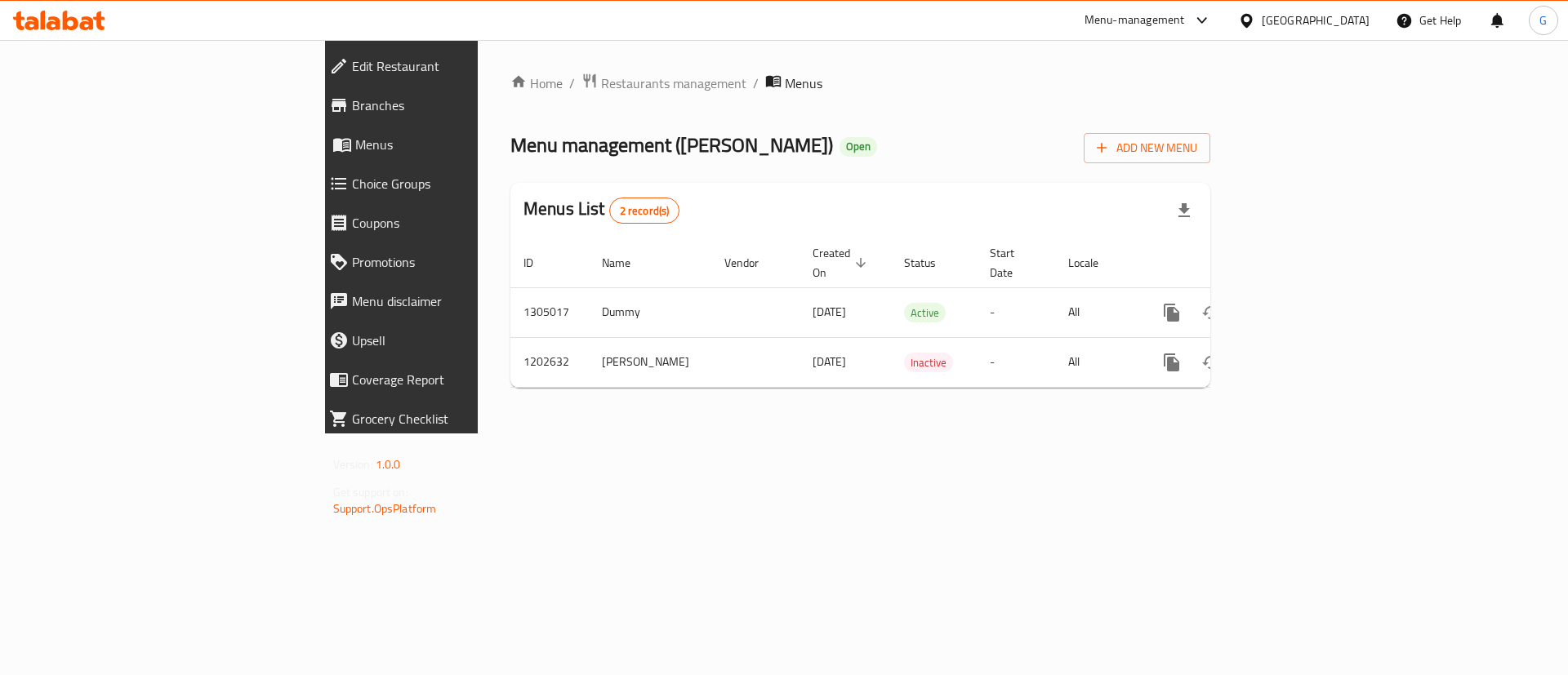
click at [1185, 15] on div "Menu-management" at bounding box center [1135, 20] width 101 height 20
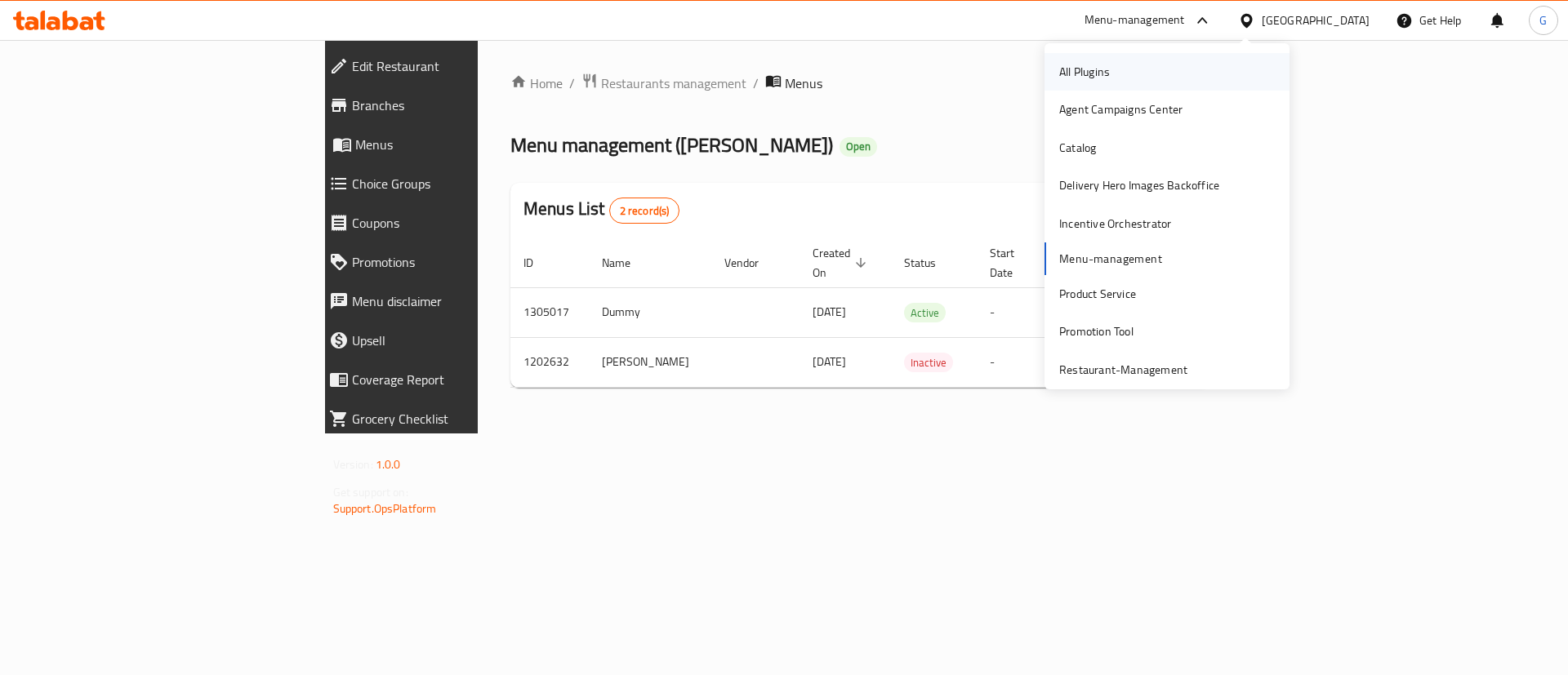
click at [1091, 78] on div "All Plugins" at bounding box center [1084, 72] width 50 height 18
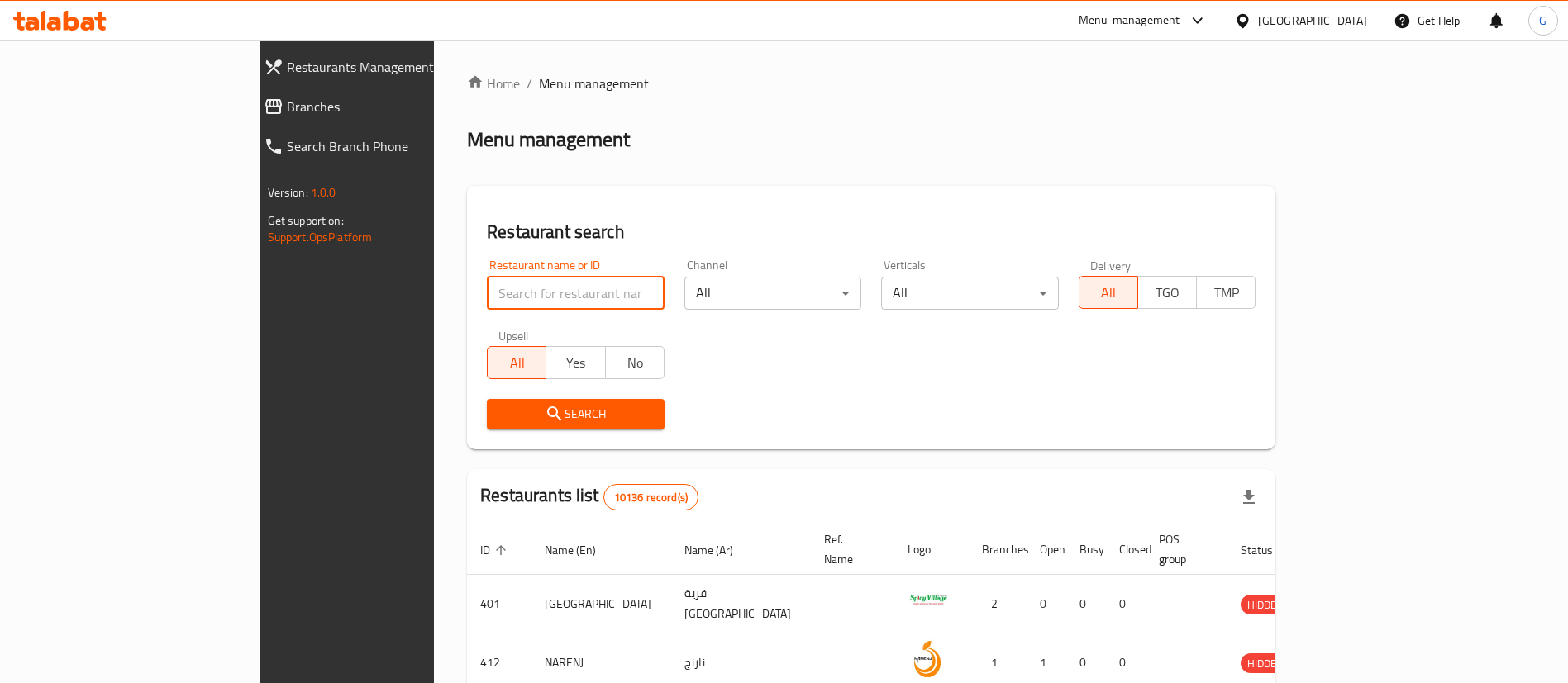
click at [513, 296] on input "search" at bounding box center [576, 293] width 178 height 33
type input "furat"
click button "Search" at bounding box center [576, 414] width 178 height 30
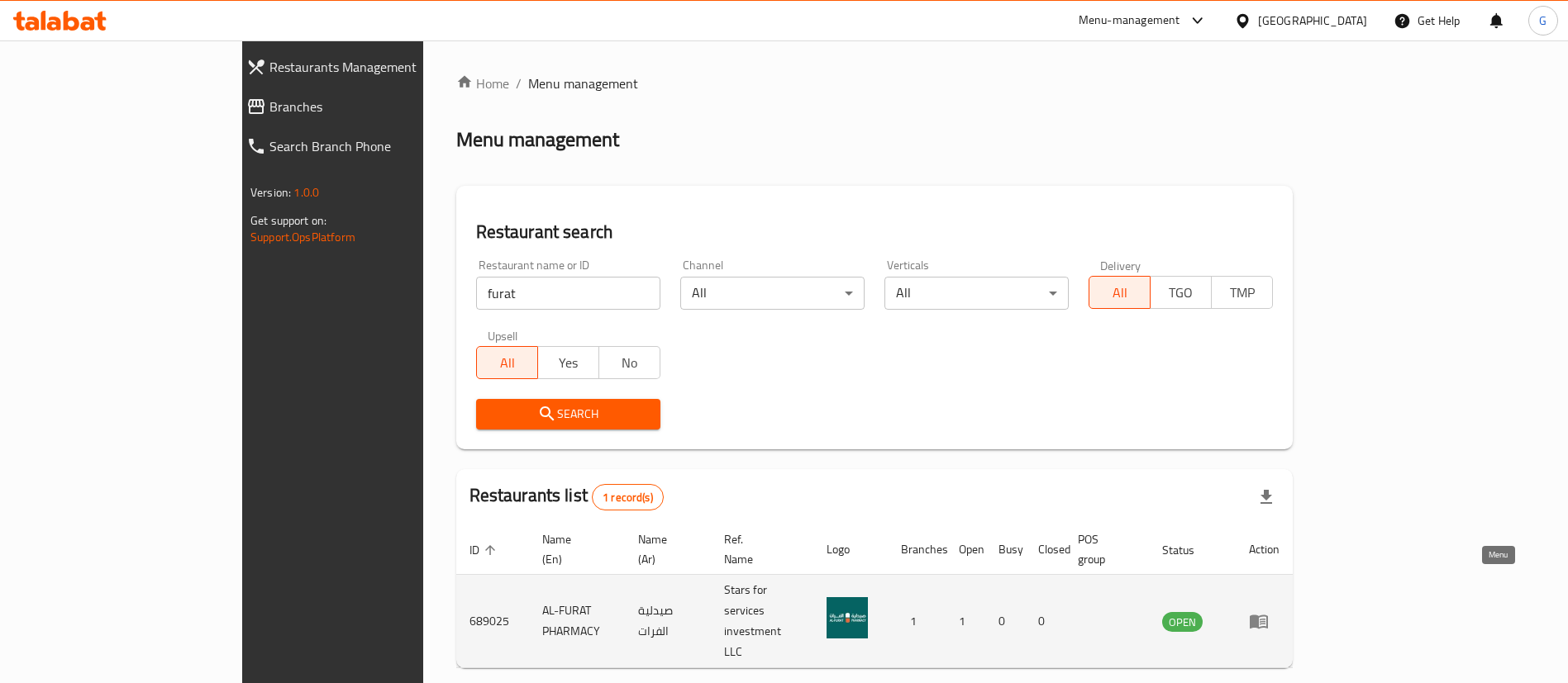
click at [1269, 611] on icon "enhanced table" at bounding box center [1258, 621] width 20 height 20
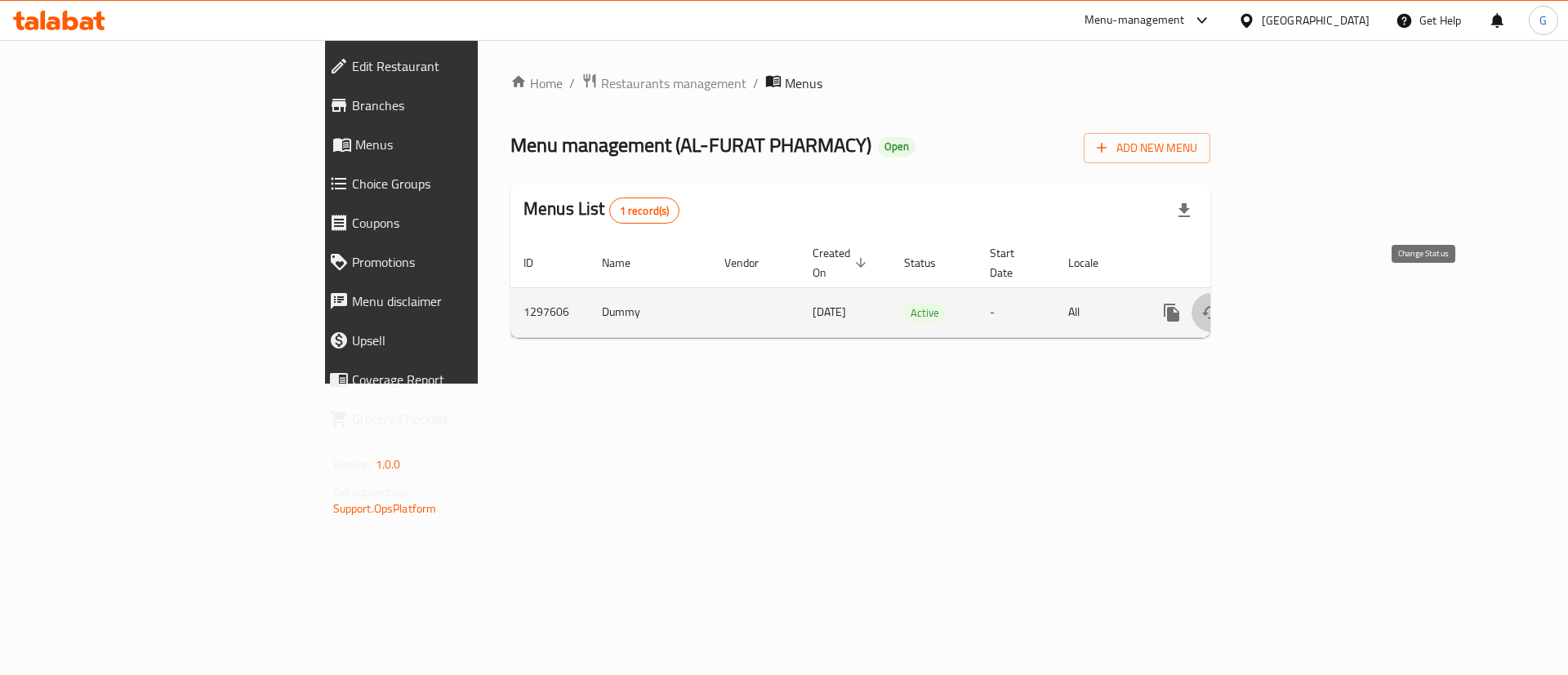
click at [1220, 306] on icon "enhanced table" at bounding box center [1211, 312] width 18 height 13
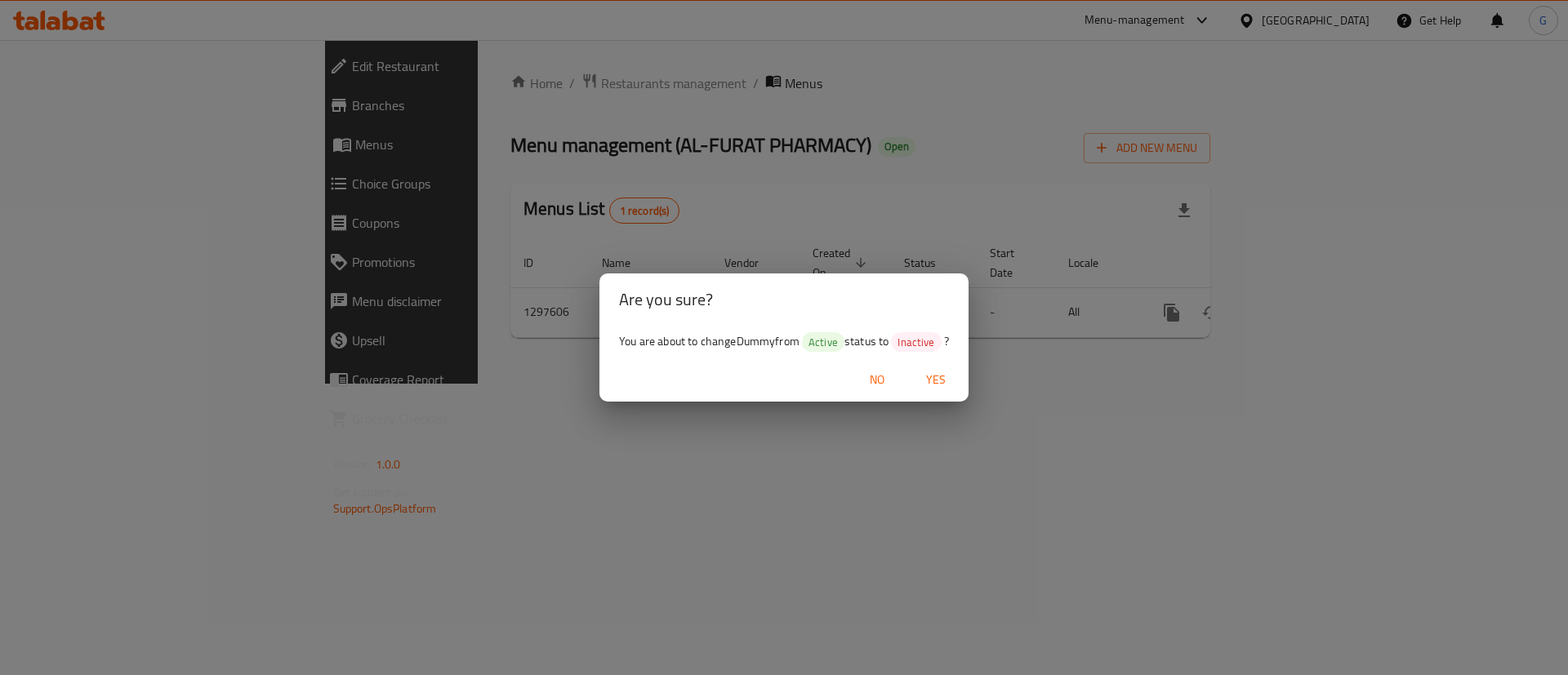
click at [933, 382] on span "Yes" at bounding box center [936, 380] width 39 height 20
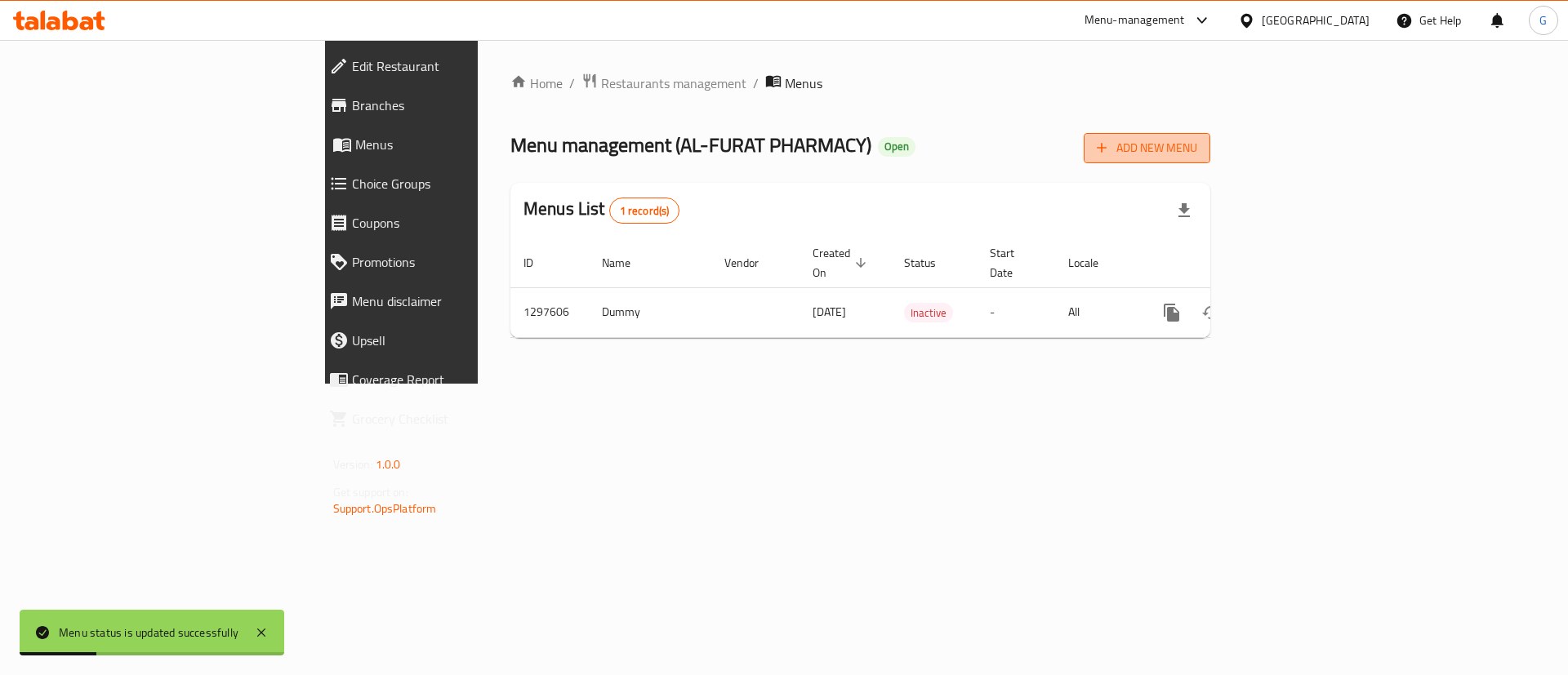
click at [1197, 157] on span "Add New Menu" at bounding box center [1147, 148] width 101 height 20
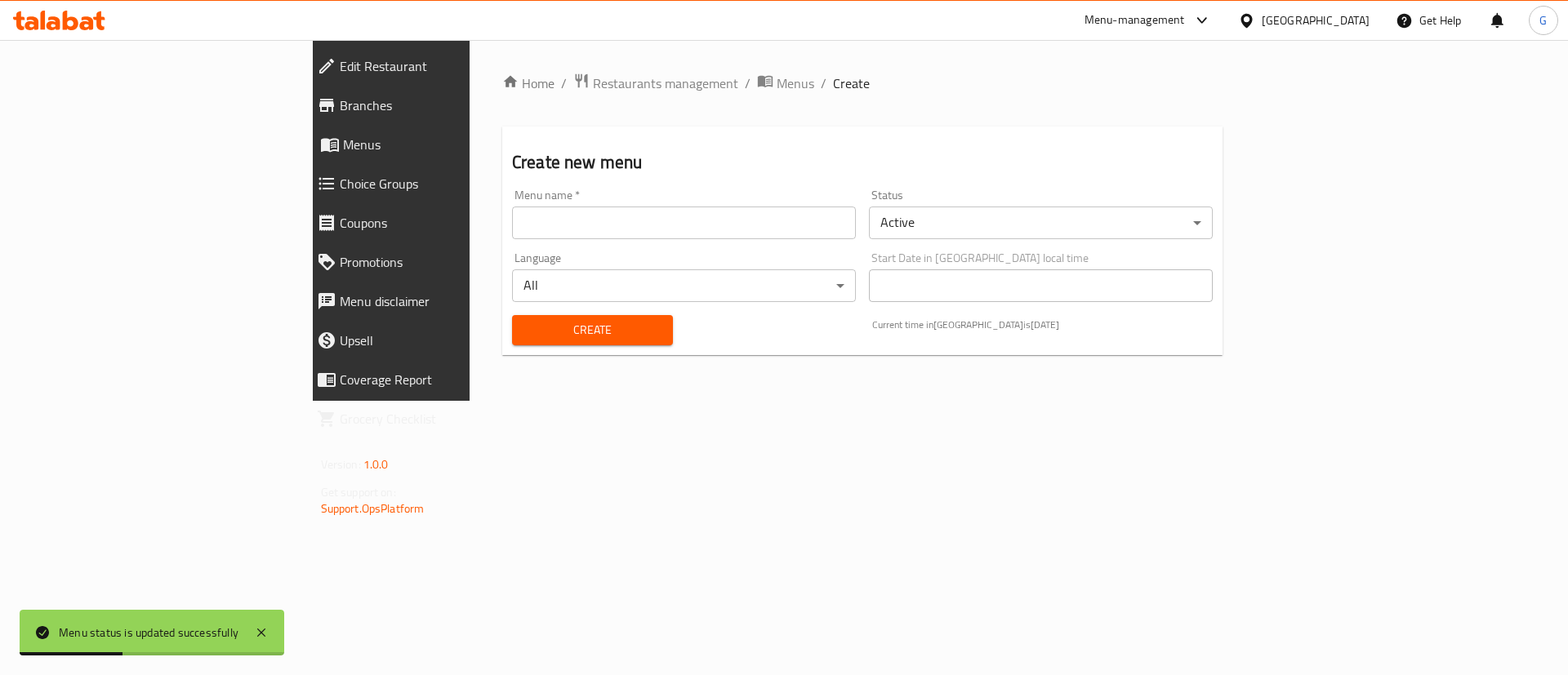
click at [601, 204] on div "Menu name   * Menu name *" at bounding box center [684, 214] width 344 height 49
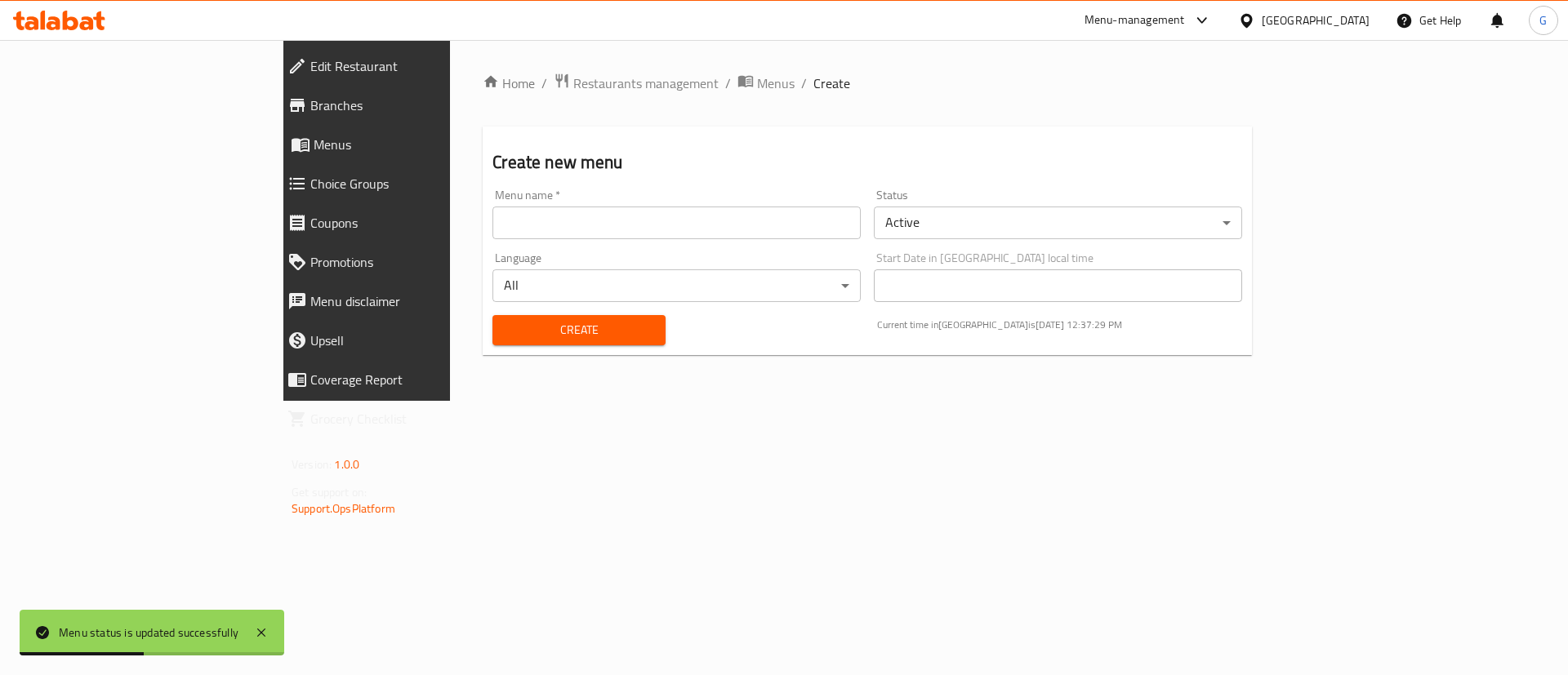
click at [599, 220] on input "text" at bounding box center [677, 222] width 368 height 32
type input "Dummy"
click at [568, 335] on span "Create" at bounding box center [578, 330] width 146 height 20
click at [757, 89] on span "Menus" at bounding box center [776, 83] width 38 height 20
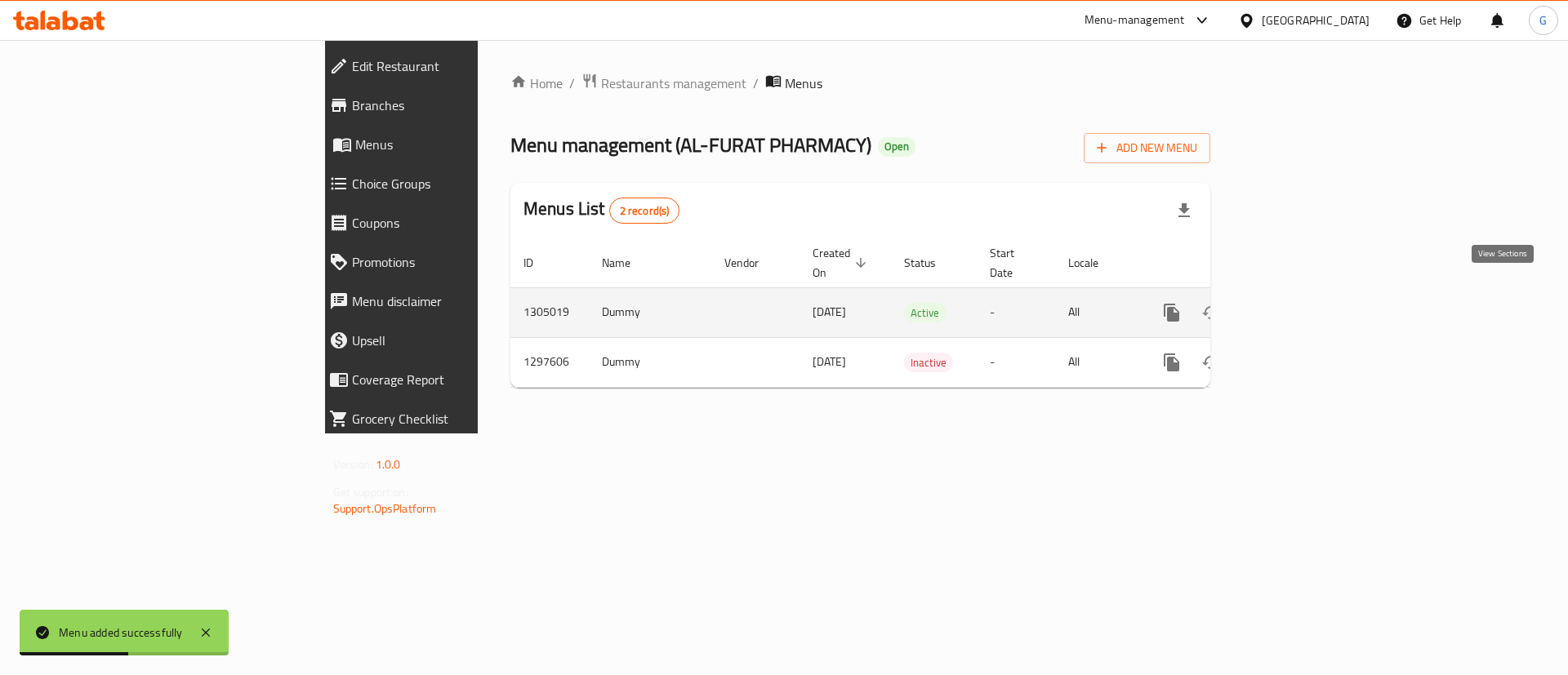
click at [1299, 303] on icon "enhanced table" at bounding box center [1289, 312] width 20 height 20
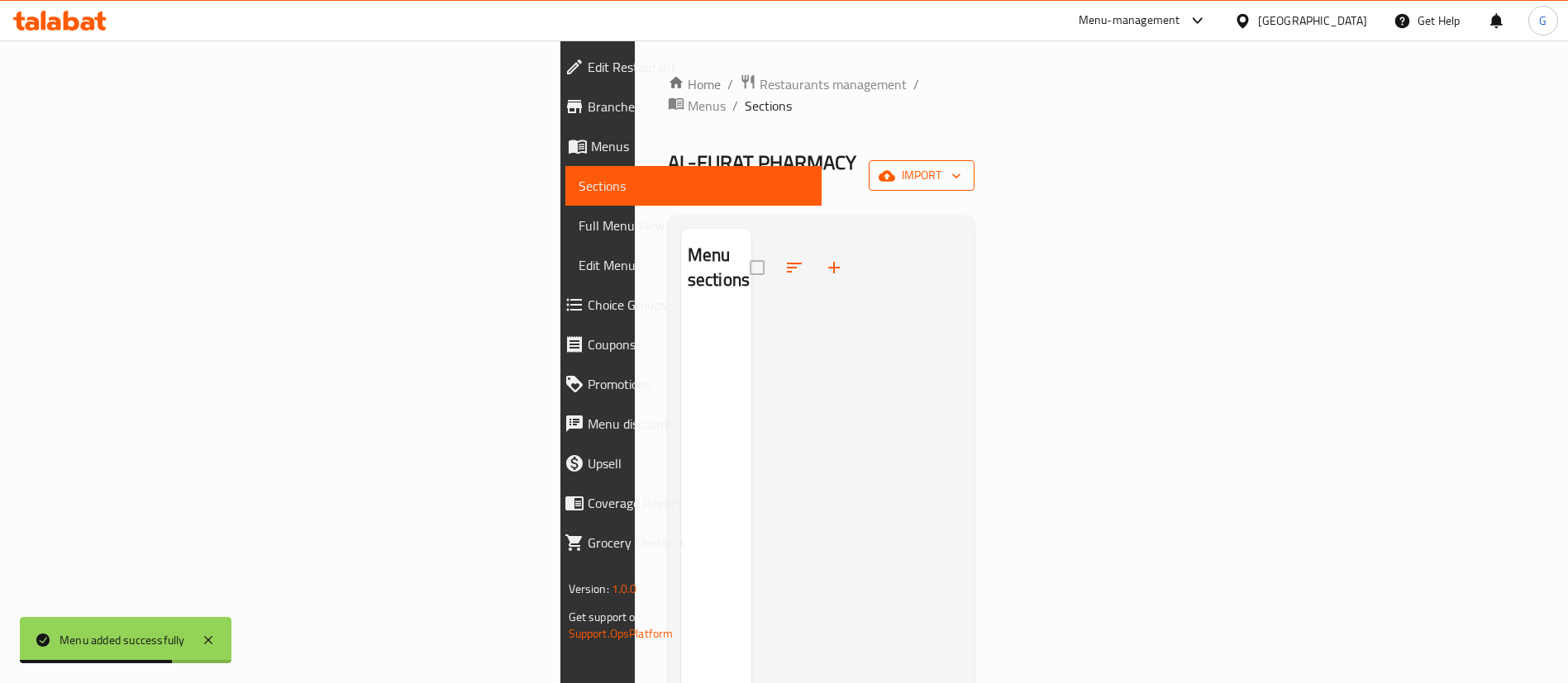
click at [965, 167] on icon "button" at bounding box center [956, 175] width 16 height 16
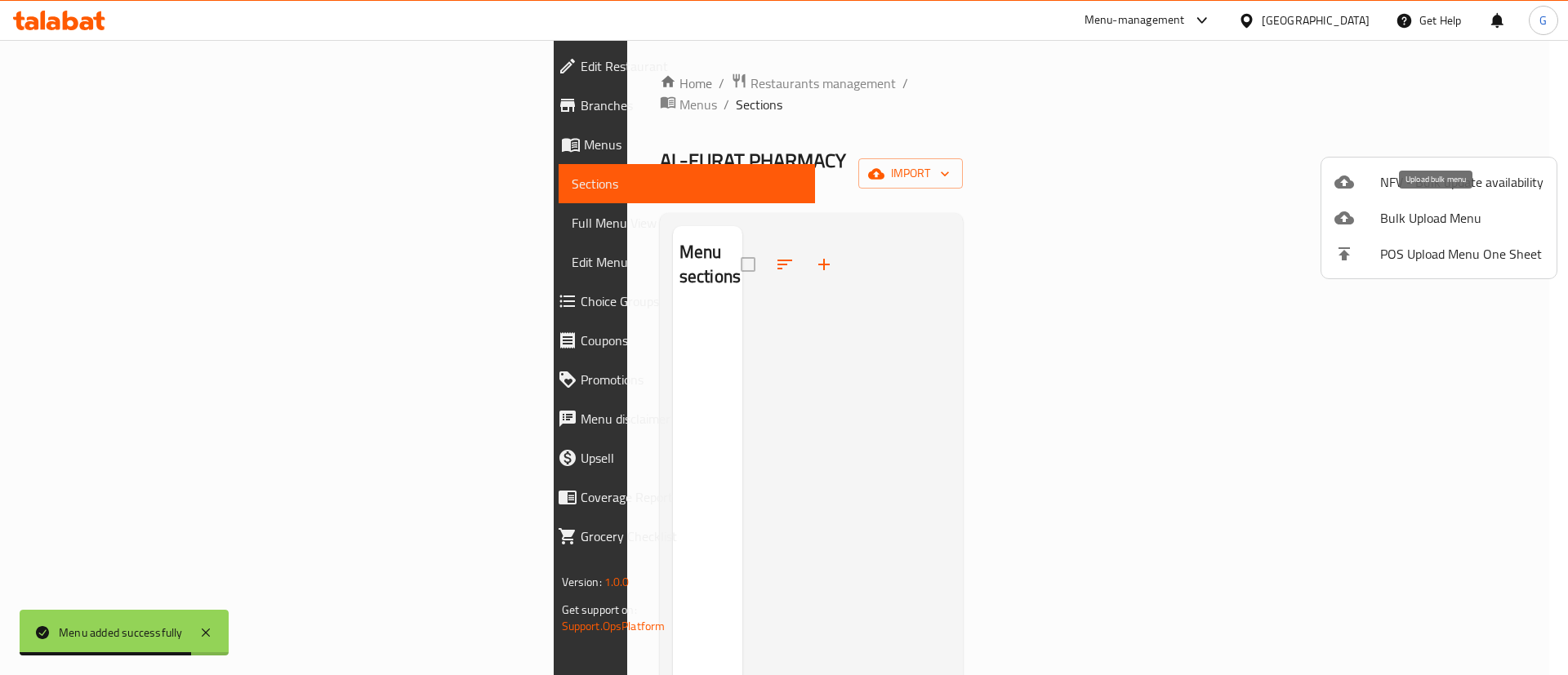
click at [1453, 222] on span "Bulk Upload Menu" at bounding box center [1462, 217] width 164 height 20
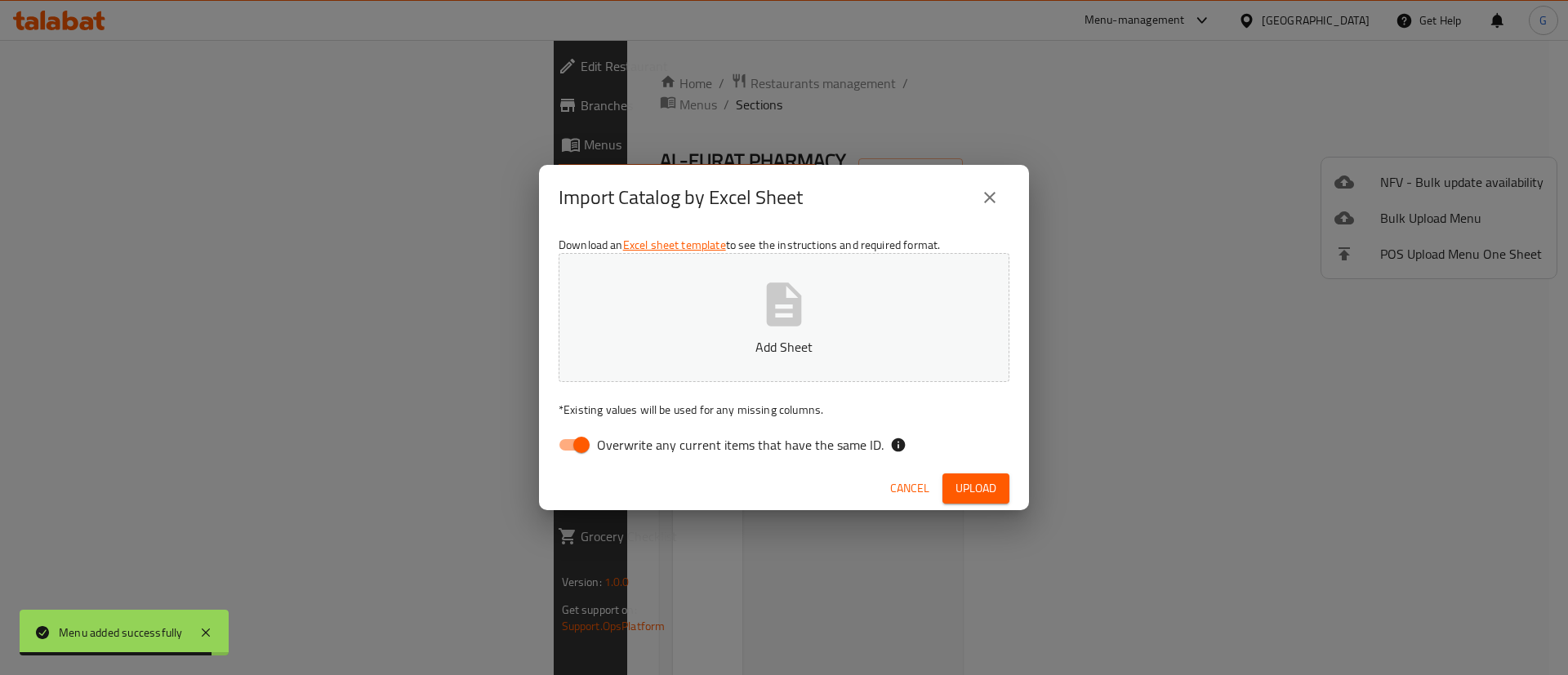
click at [773, 314] on icon "button" at bounding box center [784, 303] width 35 height 43
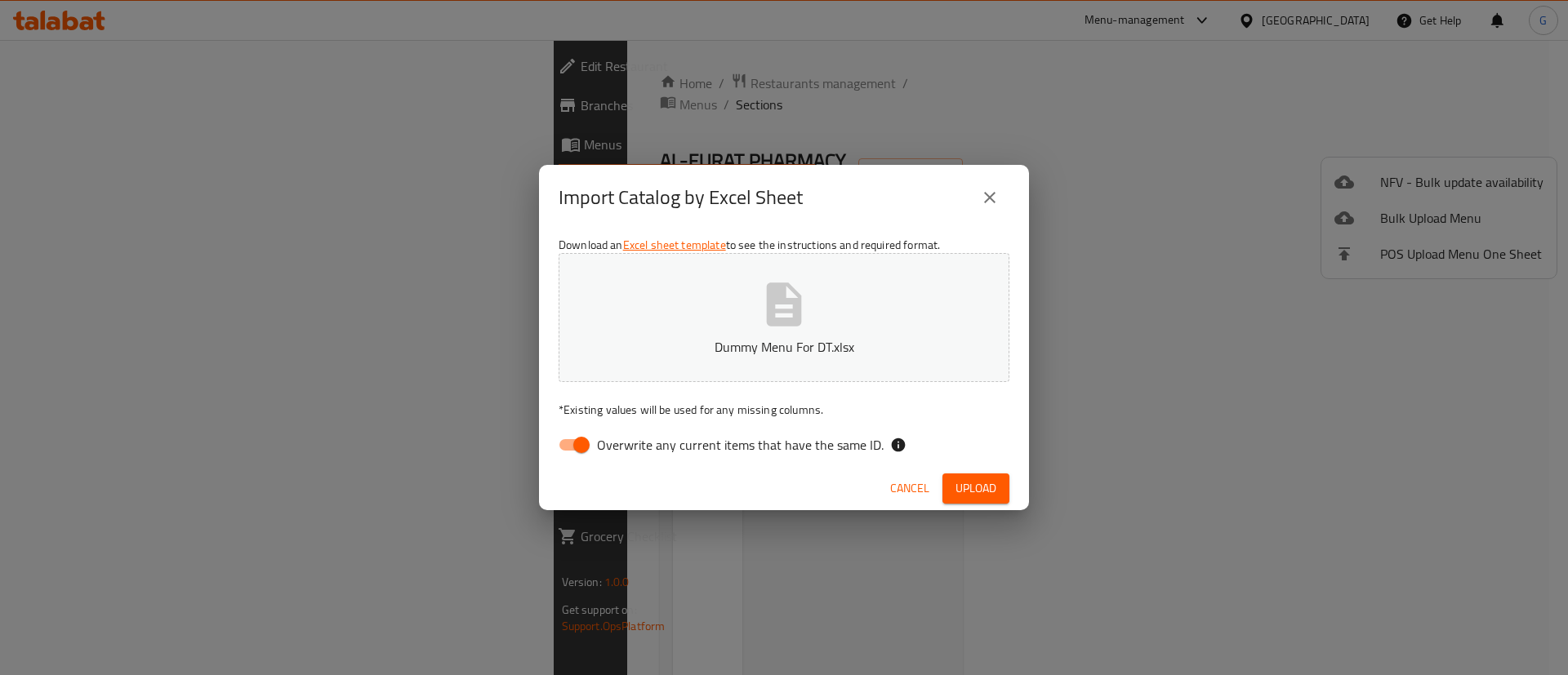
click at [570, 441] on input "Overwrite any current items that have the same ID." at bounding box center [581, 445] width 93 height 31
checkbox input "false"
click at [964, 484] on span "Upload" at bounding box center [976, 488] width 41 height 20
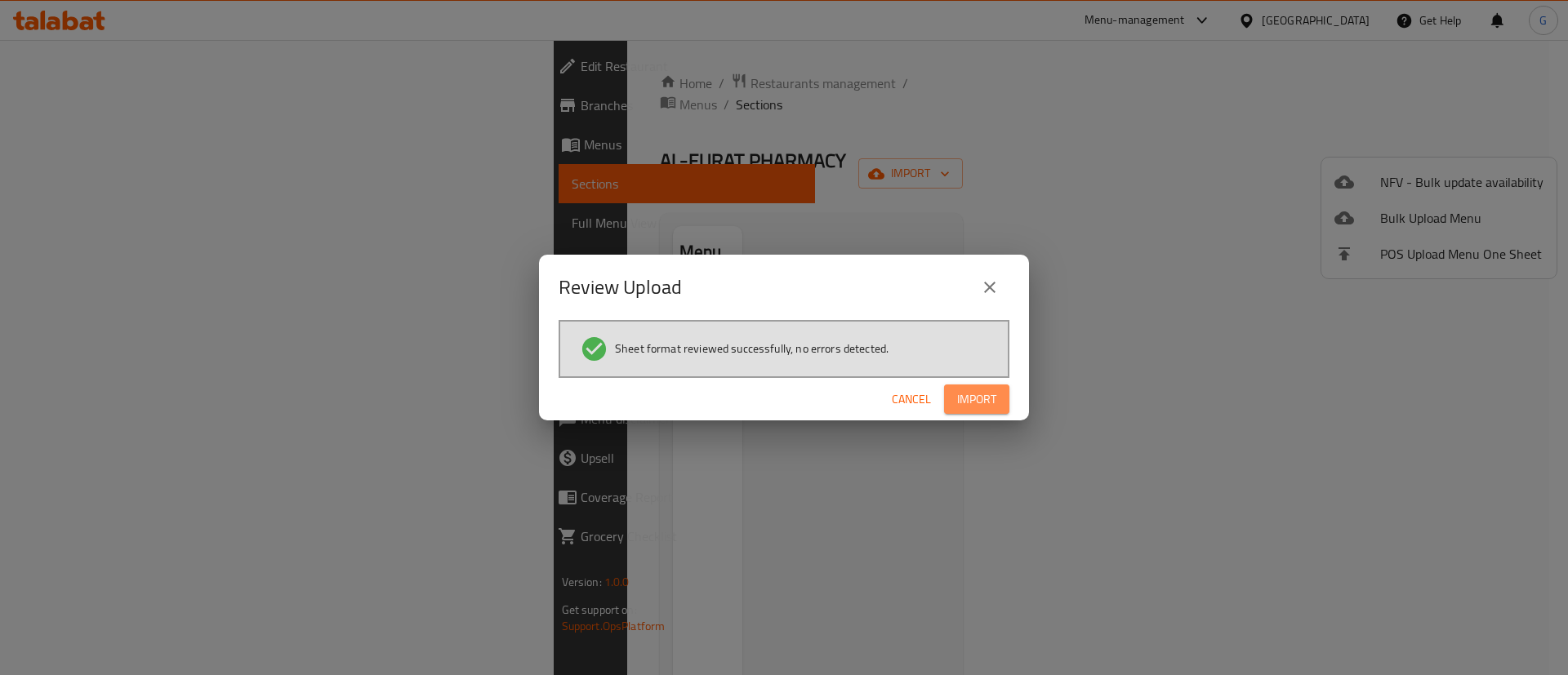
click at [978, 407] on span "Import" at bounding box center [977, 400] width 39 height 20
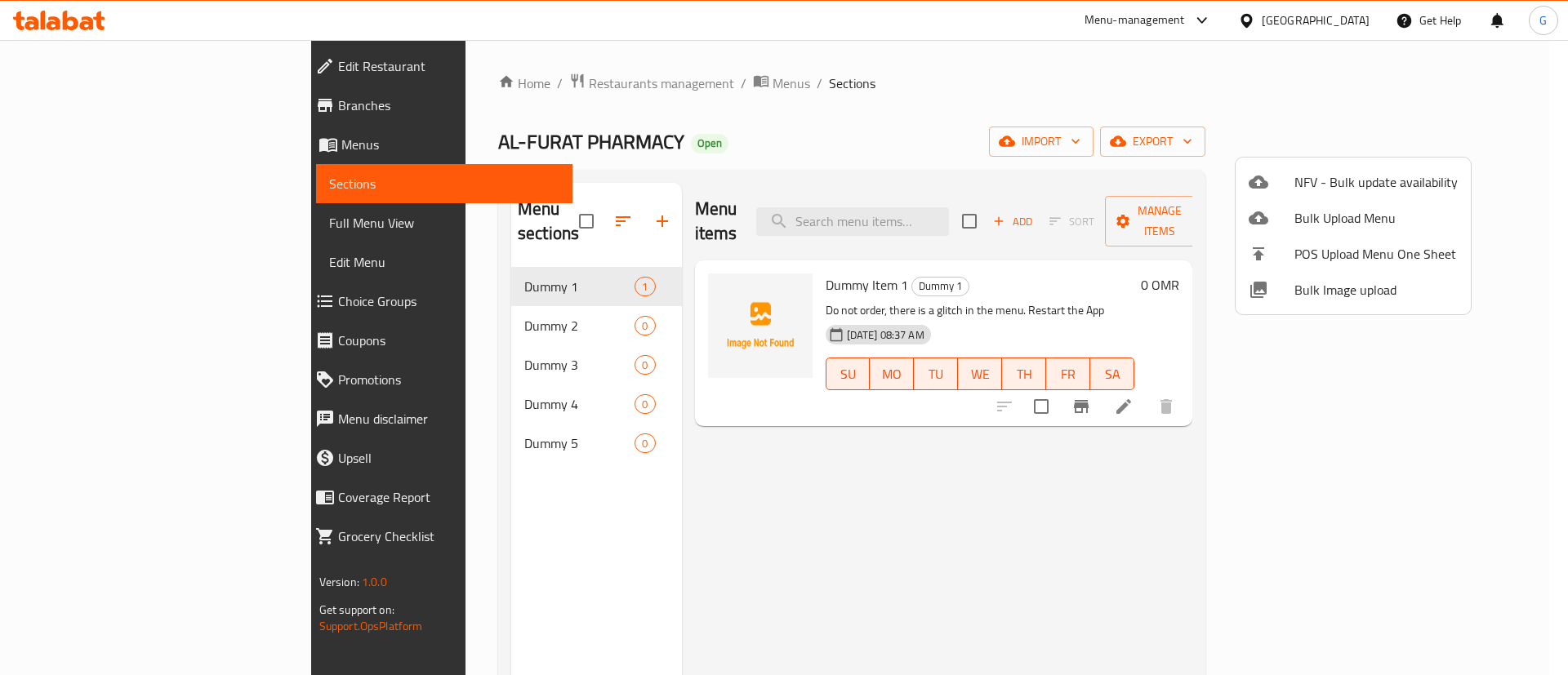
click at [1242, 26] on div at bounding box center [784, 338] width 1568 height 675
